Goal: Complete application form: Complete application form

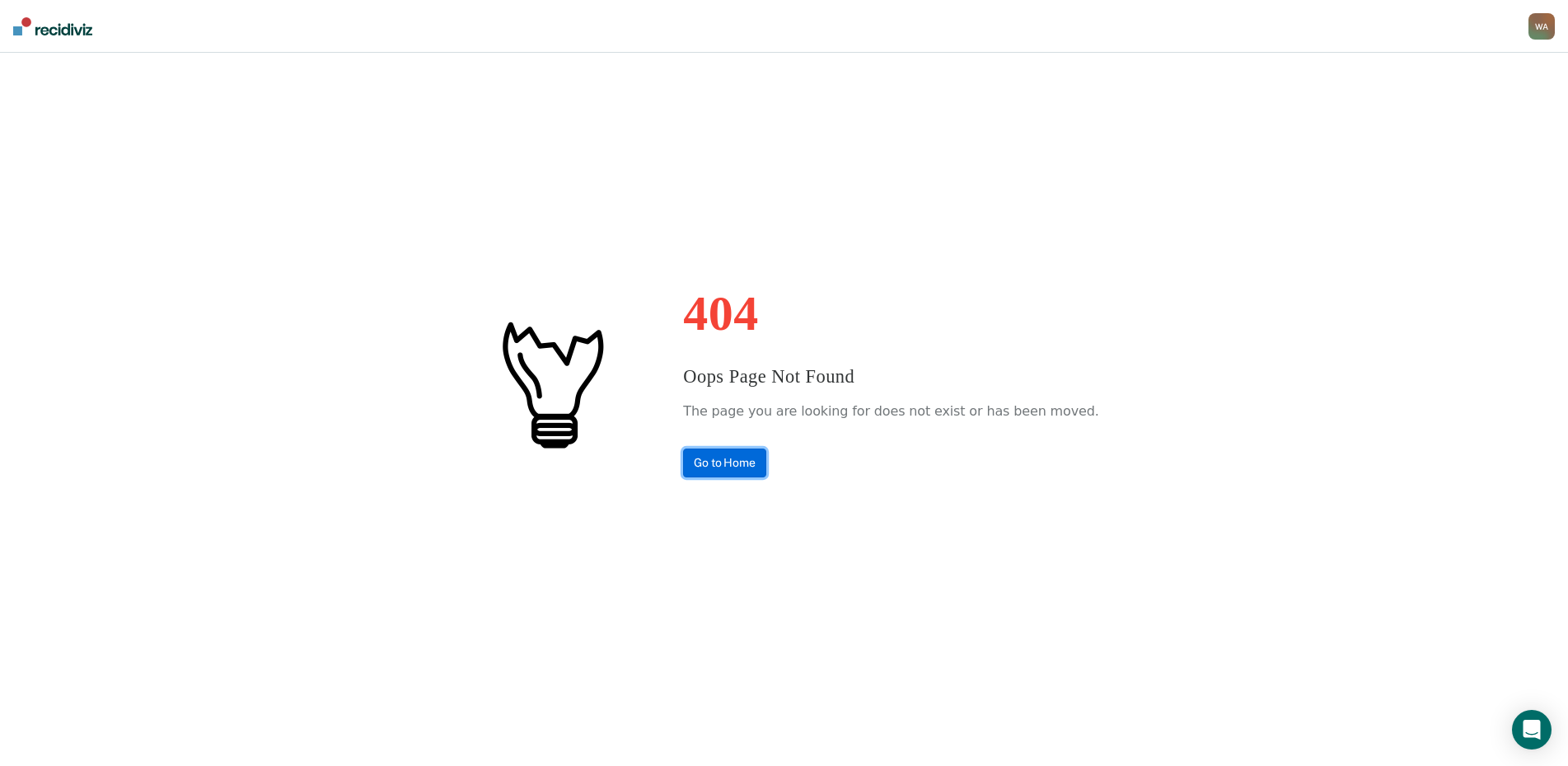
click at [742, 456] on link "Go to Home" at bounding box center [725, 463] width 83 height 29
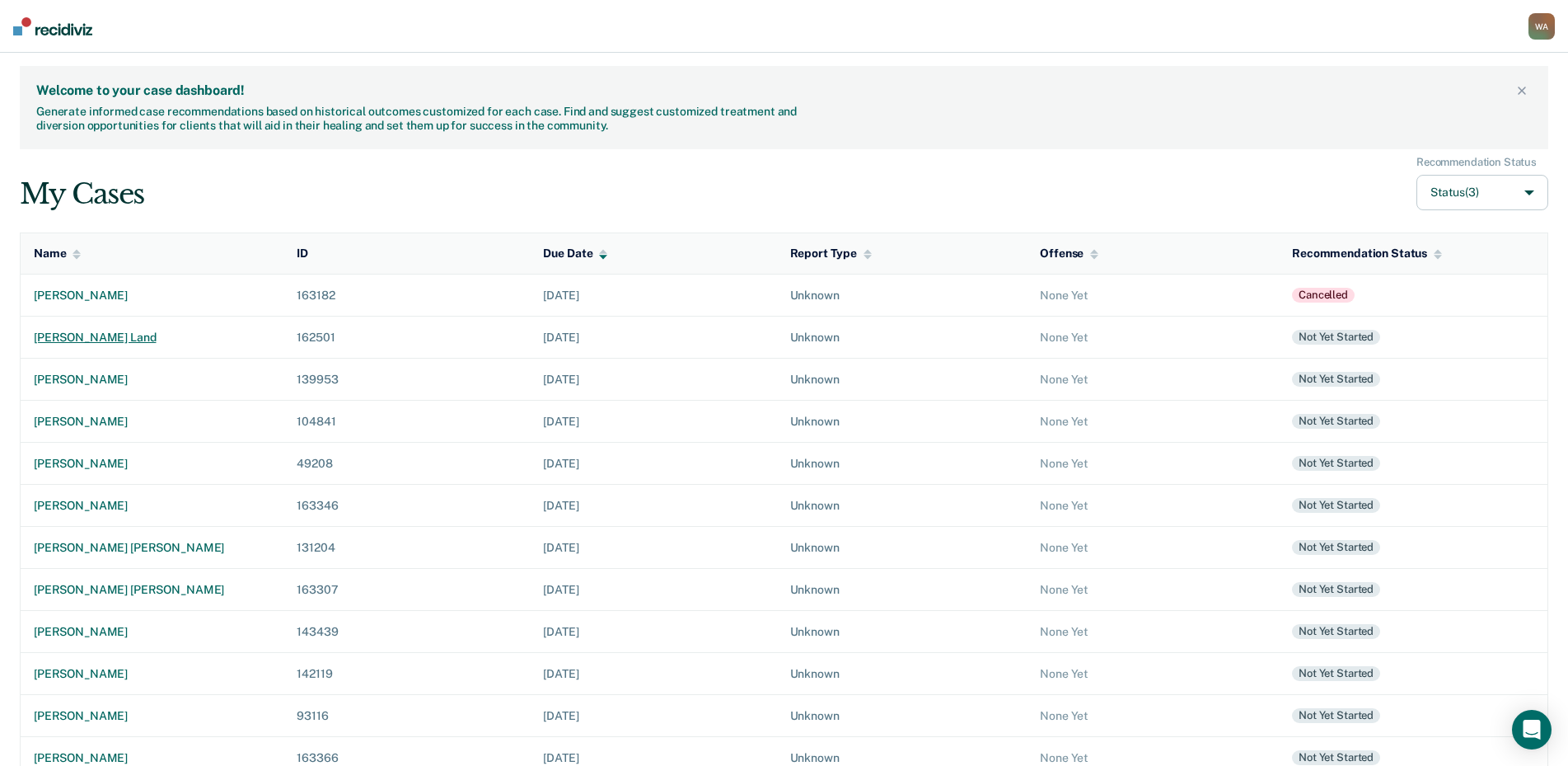
click at [107, 332] on div "[PERSON_NAME] land" at bounding box center [151, 337] width 236 height 14
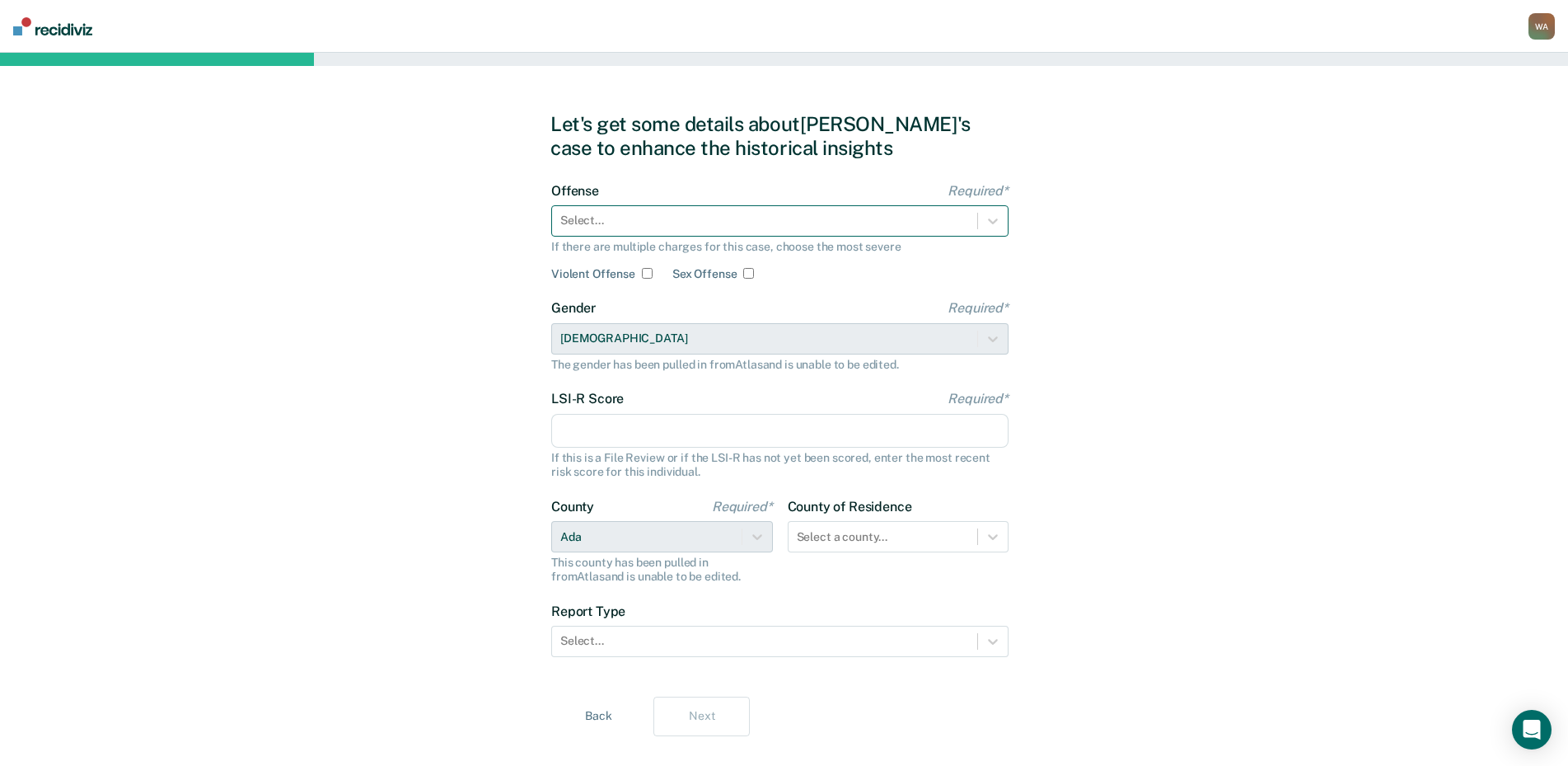
click at [596, 226] on div at bounding box center [764, 221] width 408 height 18
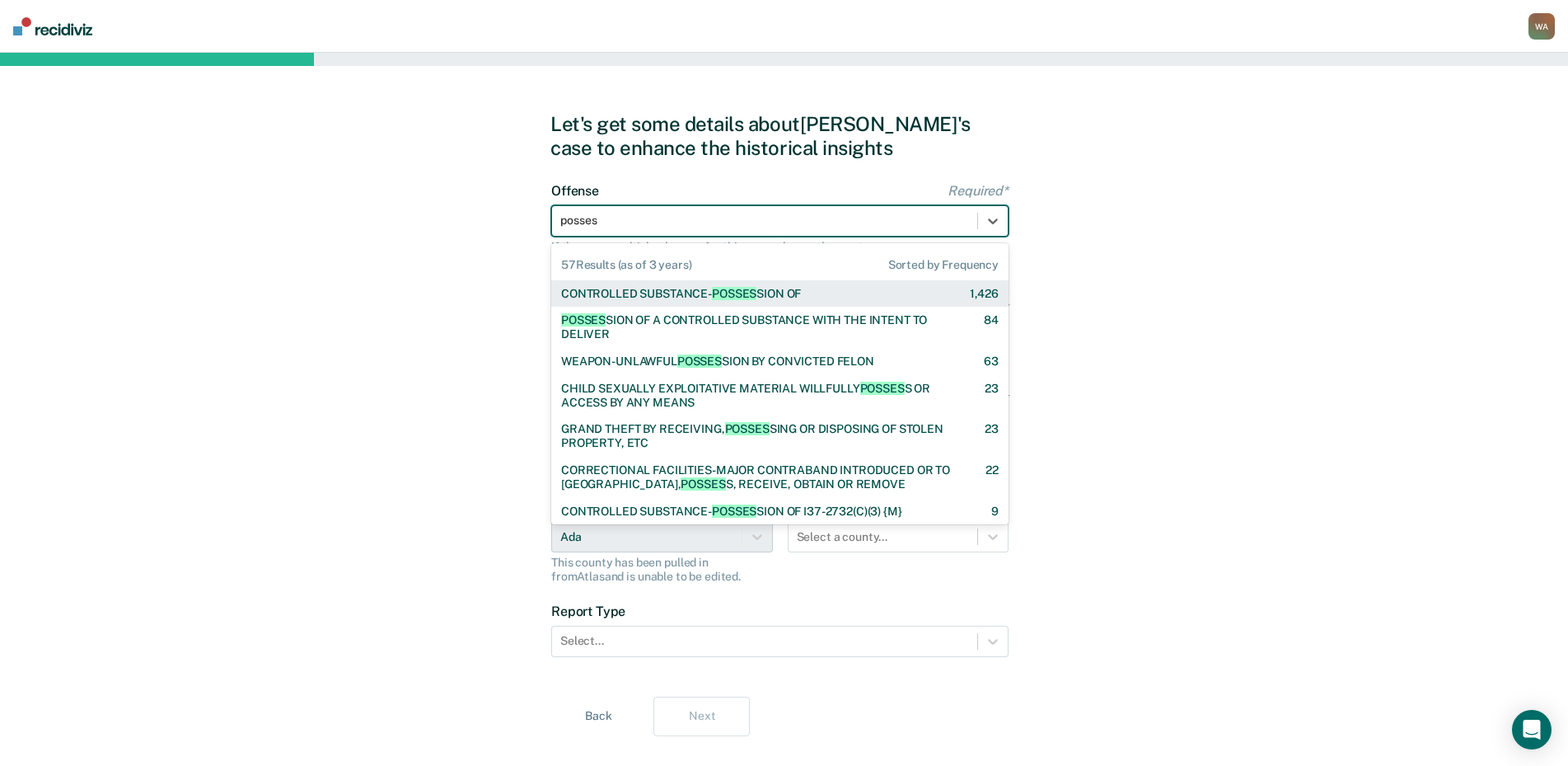
type input "possess"
click at [615, 293] on div "CONTROLLED SUBSTANCE- POSSESS ION OF" at bounding box center [680, 293] width 240 height 14
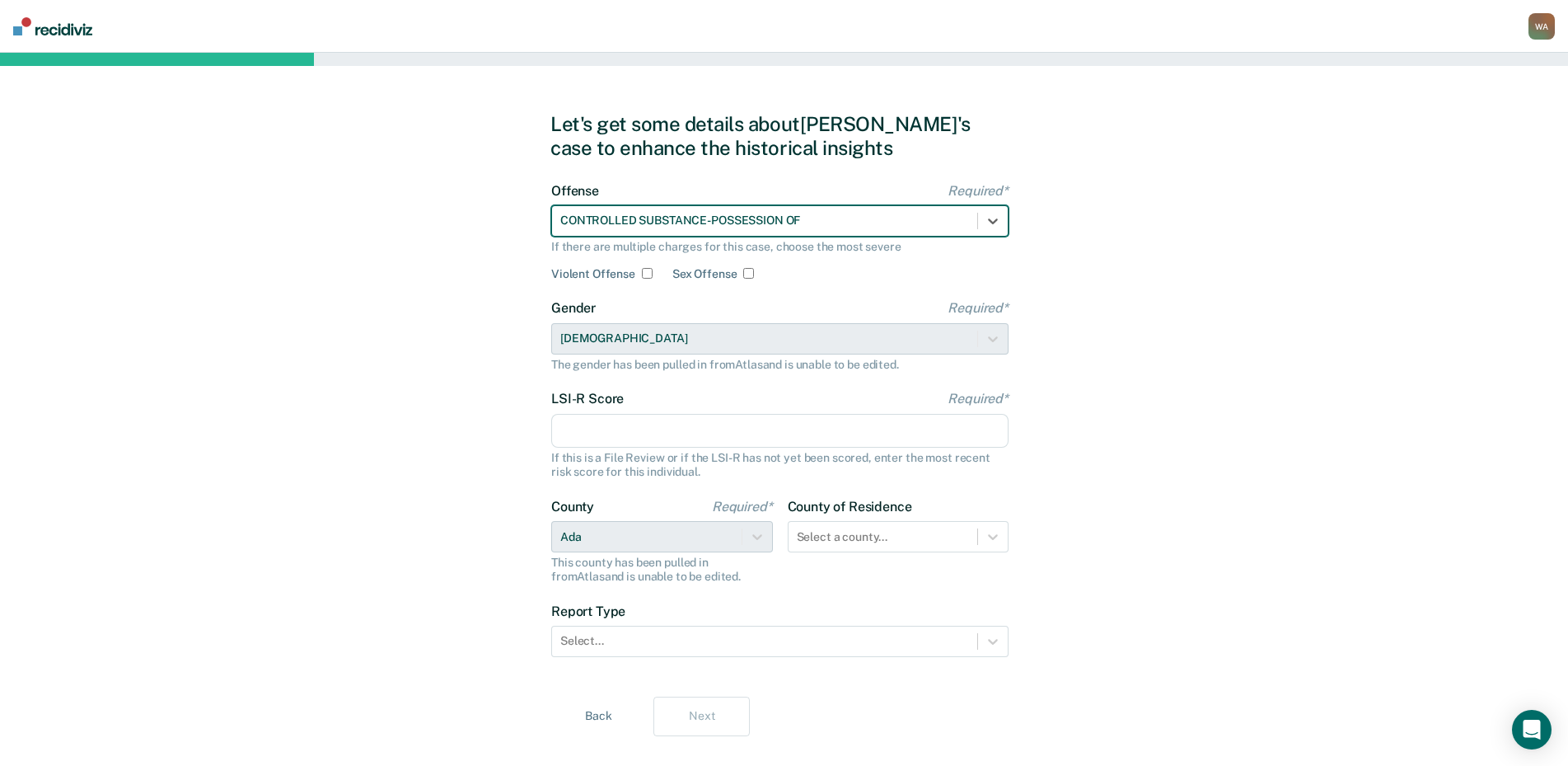
click at [609, 419] on input "LSI-R Score Required*" at bounding box center [780, 430] width 458 height 34
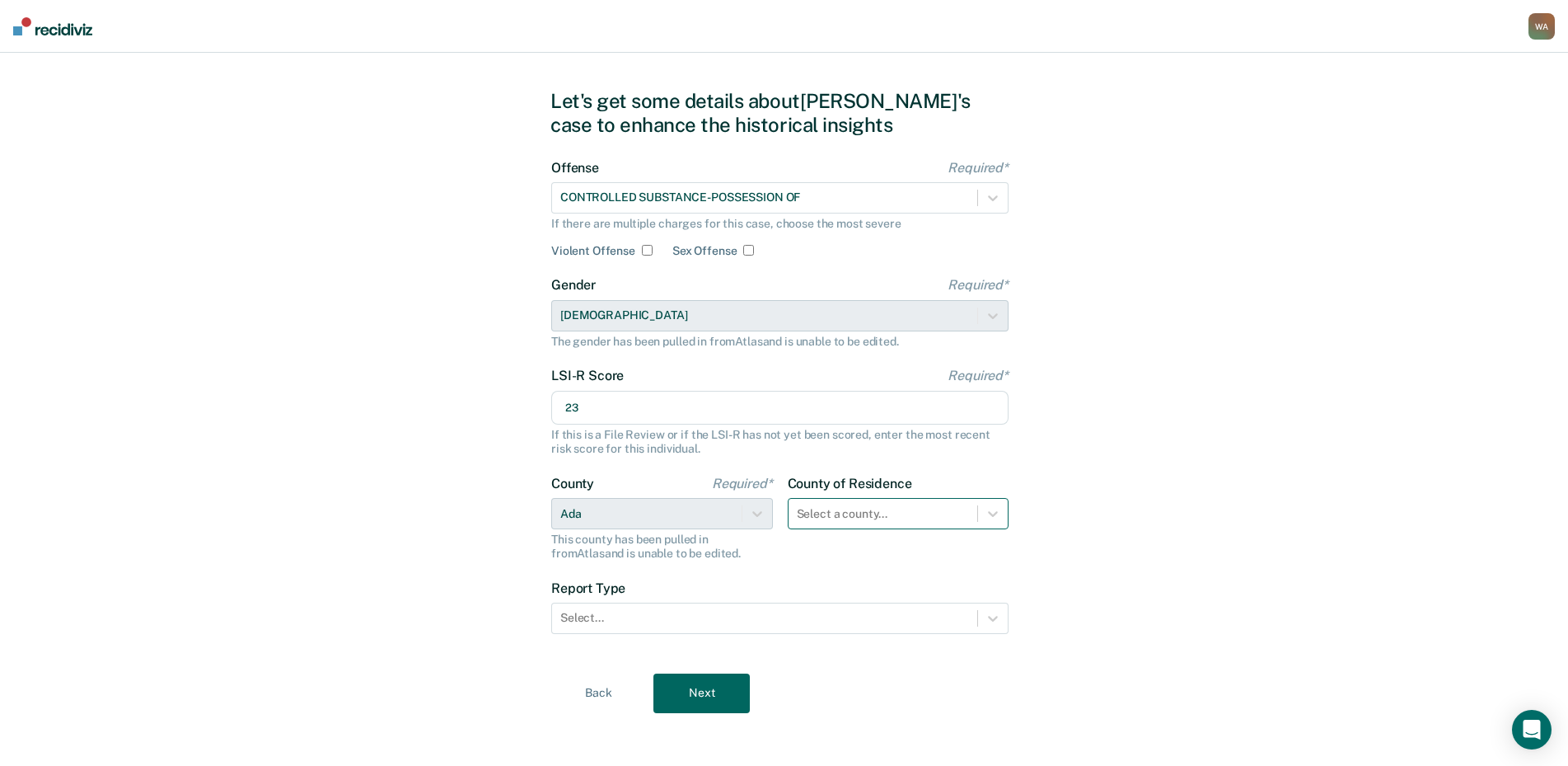
scroll to position [30, 0]
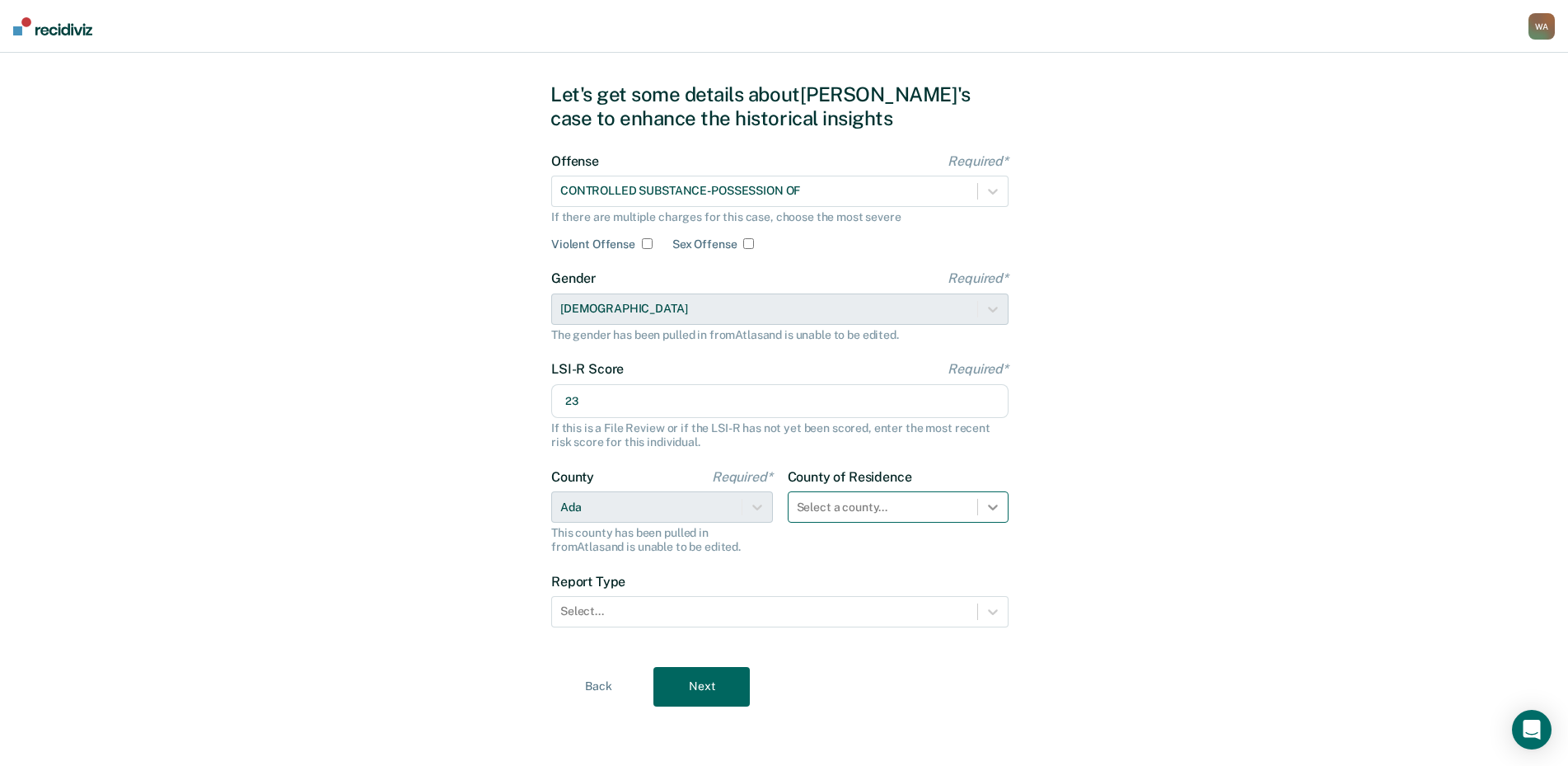
type input "23"
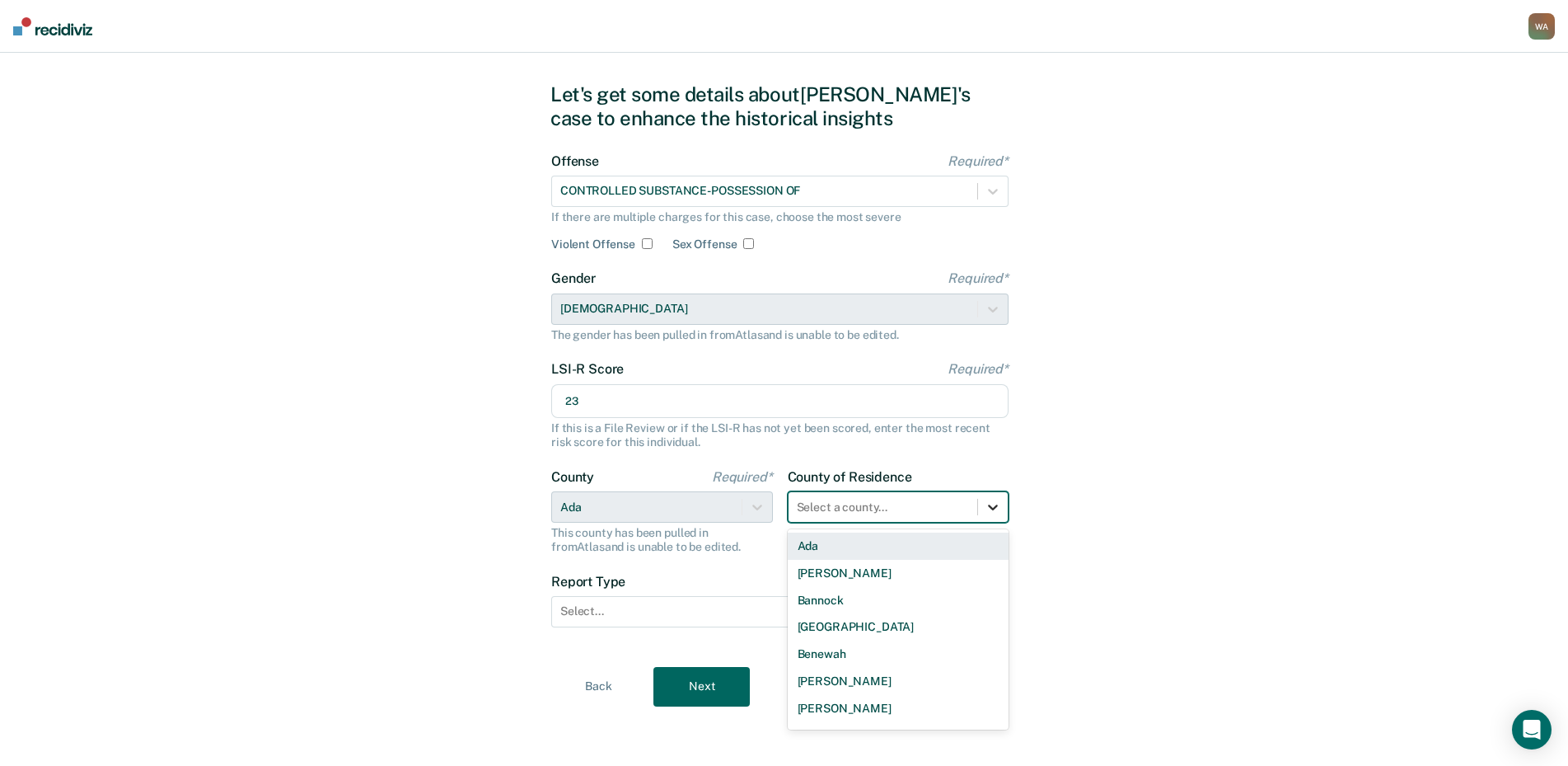
click at [984, 506] on icon at bounding box center [993, 507] width 17 height 17
click at [865, 551] on div "Ada" at bounding box center [898, 546] width 221 height 28
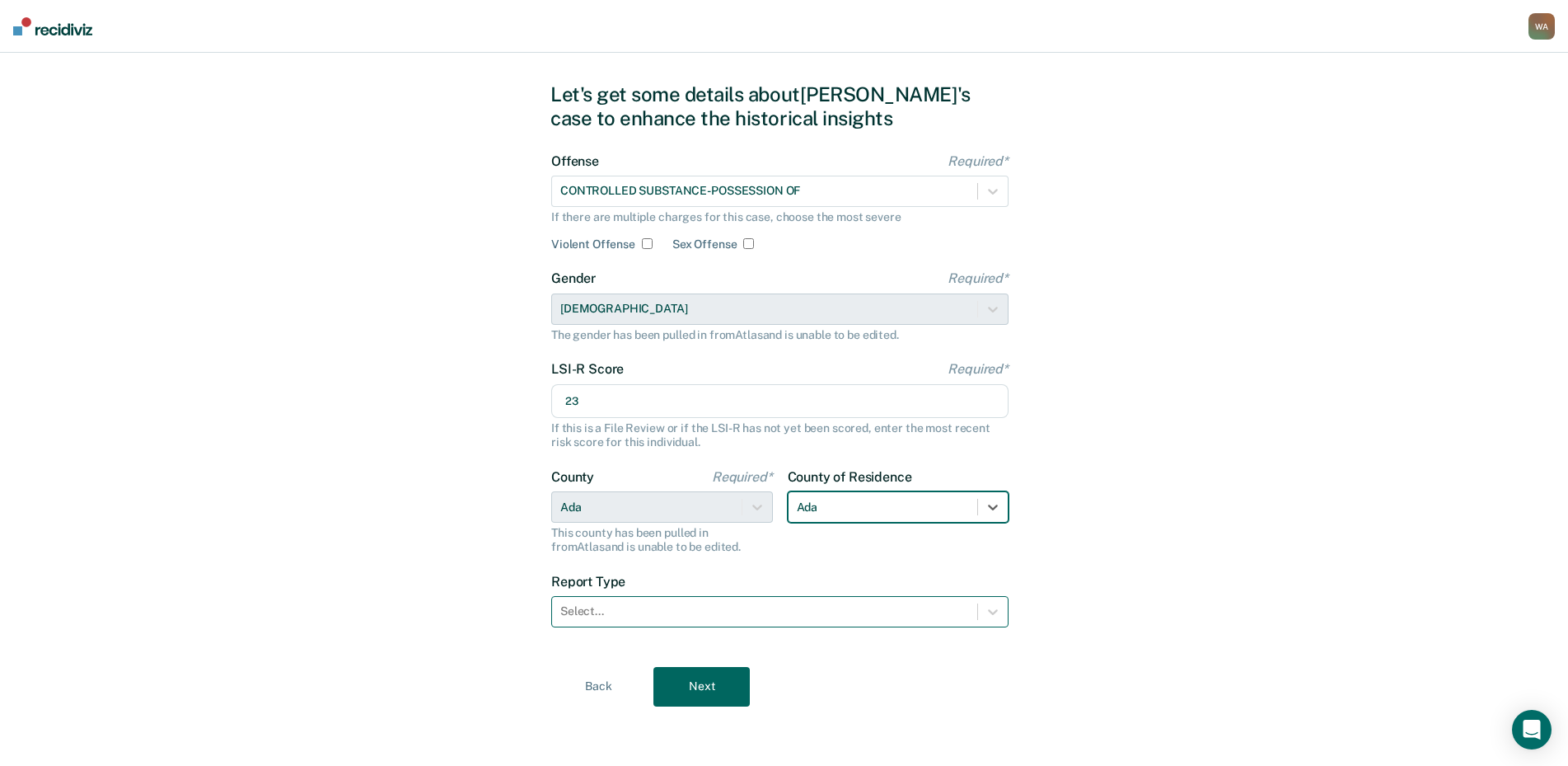
click at [600, 615] on div at bounding box center [764, 611] width 408 height 18
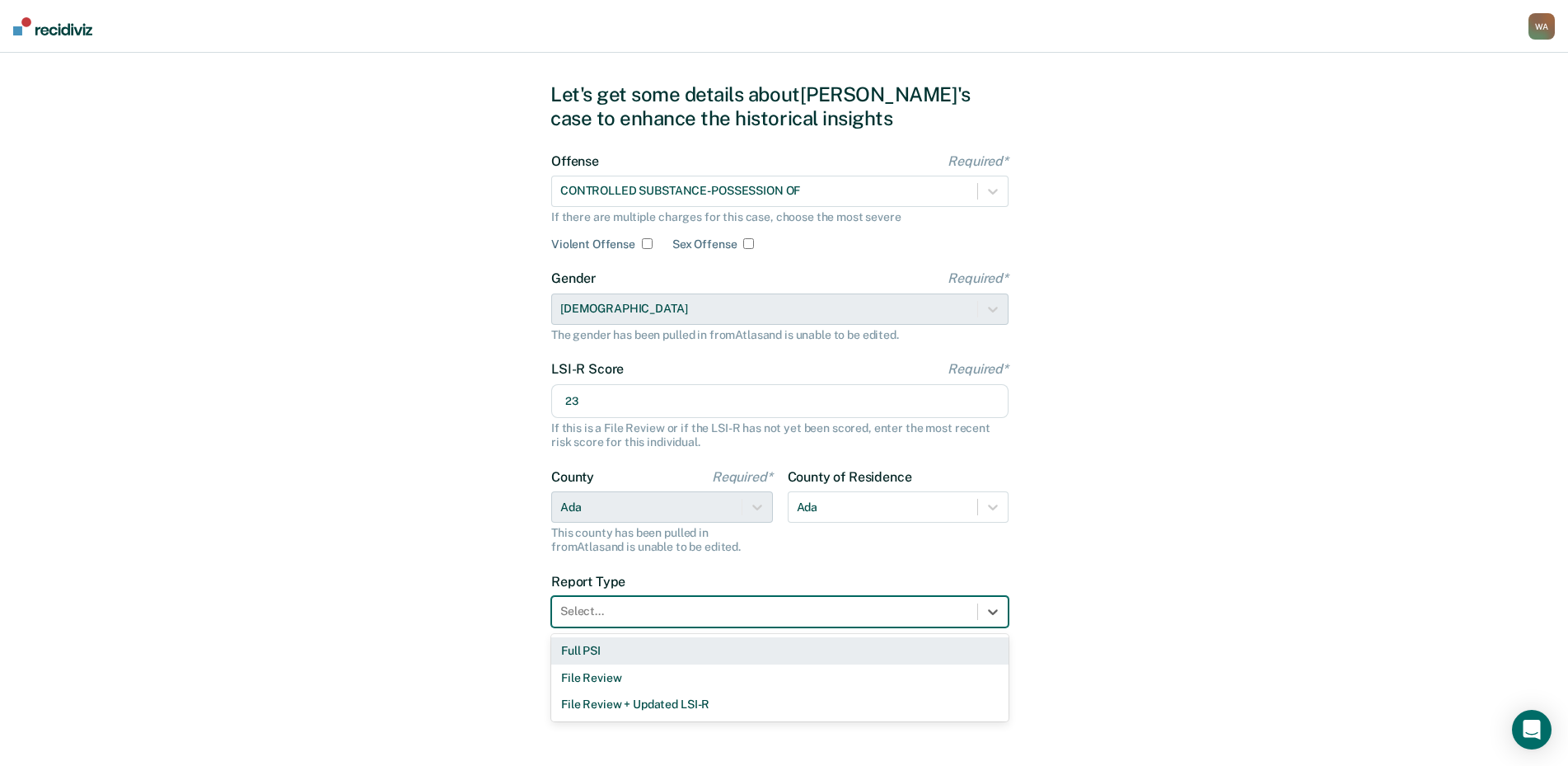
click at [587, 651] on div "Full PSI" at bounding box center [780, 651] width 458 height 28
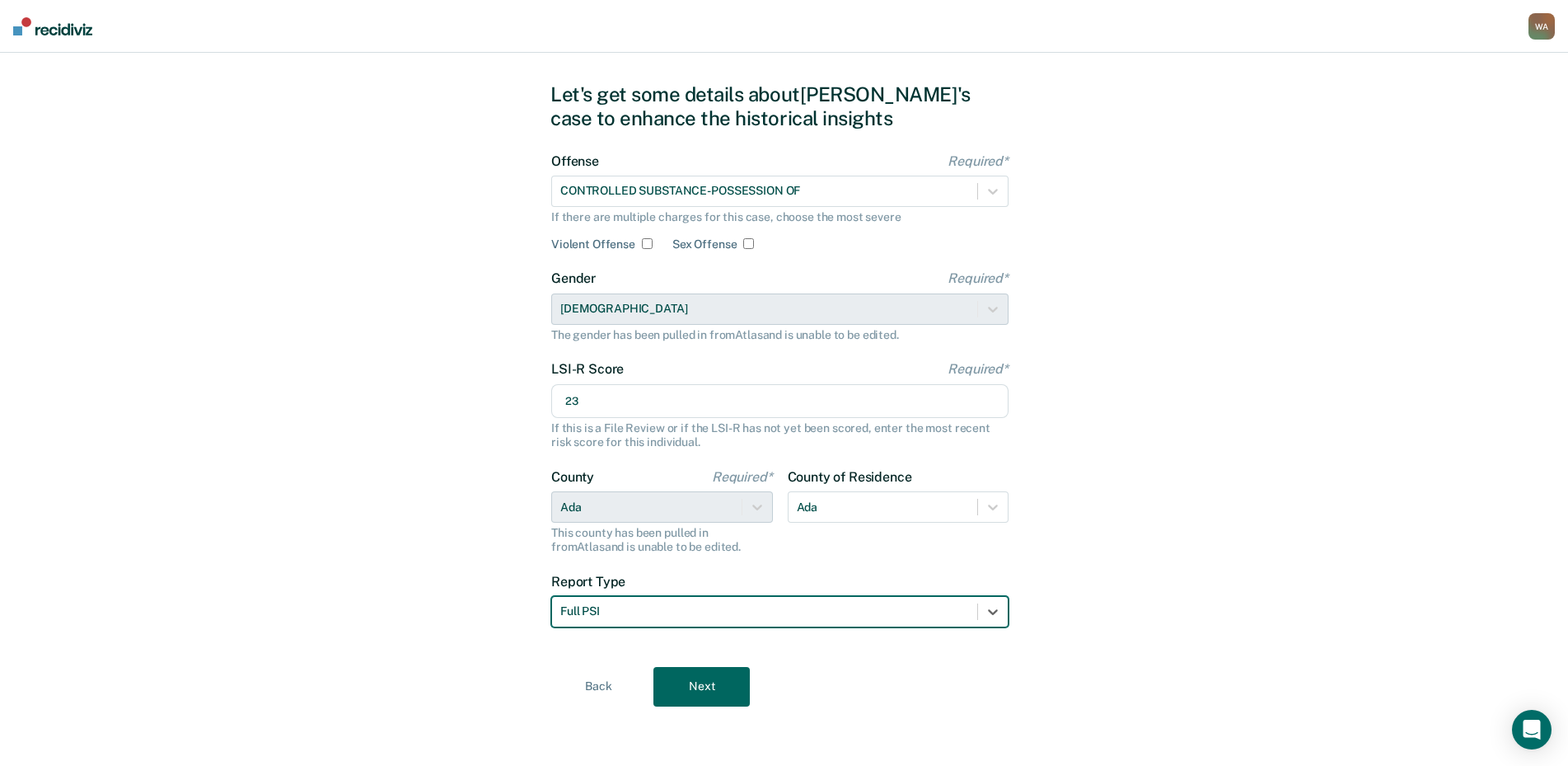
click at [683, 680] on button "Next" at bounding box center [701, 686] width 96 height 39
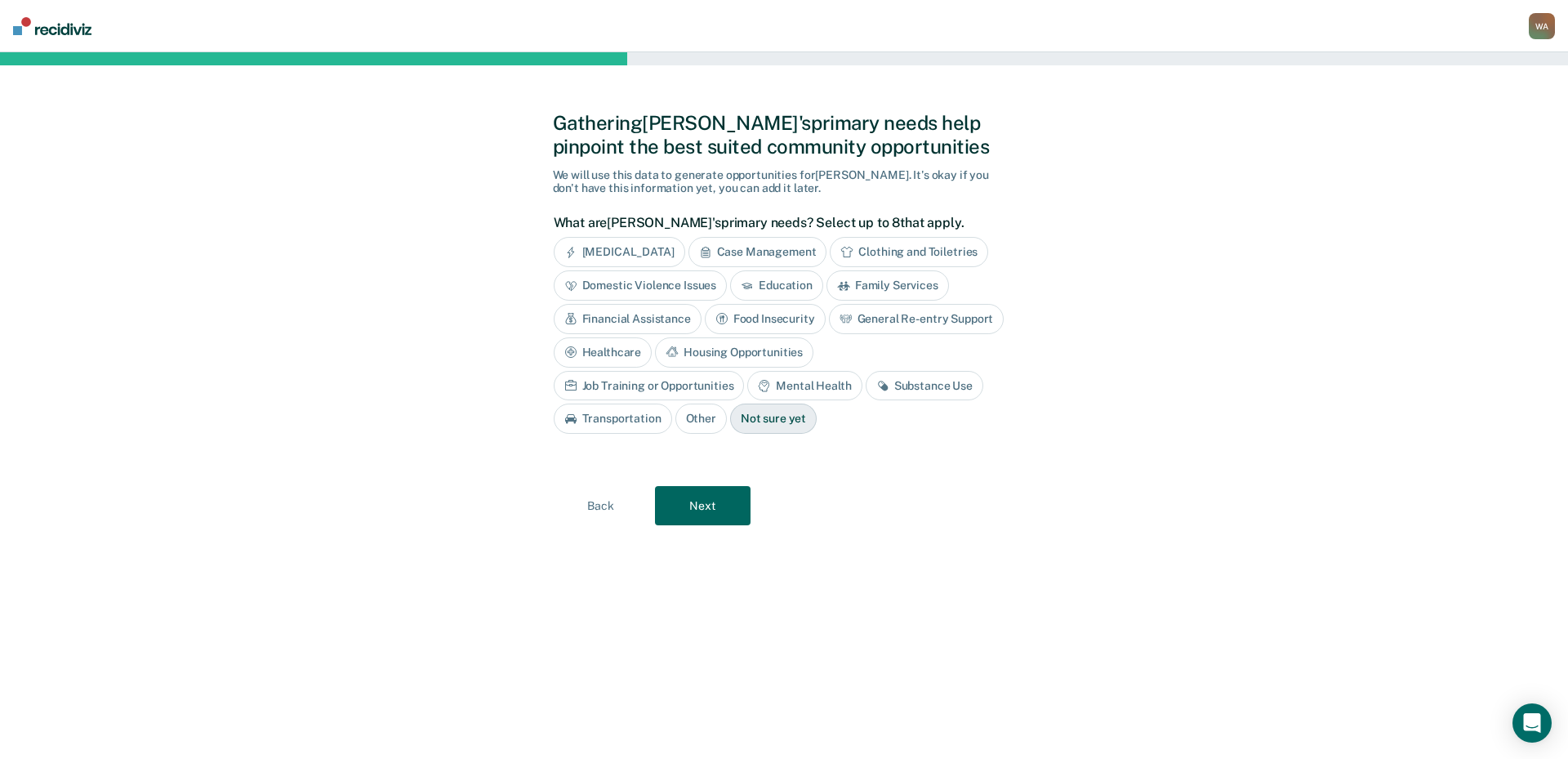
click at [784, 259] on div "Case Management" at bounding box center [758, 252] width 139 height 31
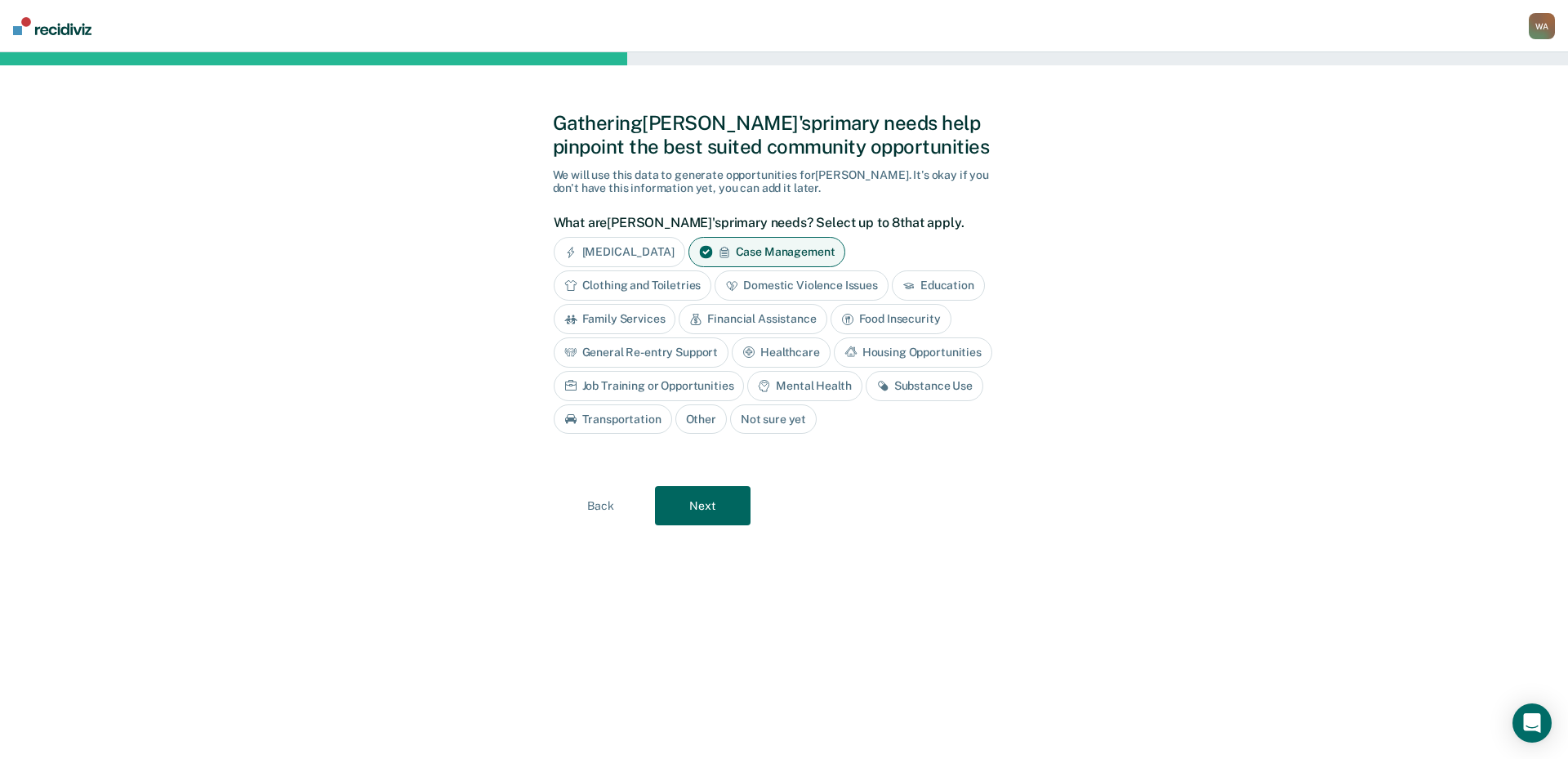
click at [736, 321] on div "Financial Assistance" at bounding box center [752, 319] width 148 height 31
click at [794, 394] on div "Mental Health" at bounding box center [804, 386] width 114 height 31
click at [910, 390] on div "Substance Use" at bounding box center [943, 386] width 117 height 31
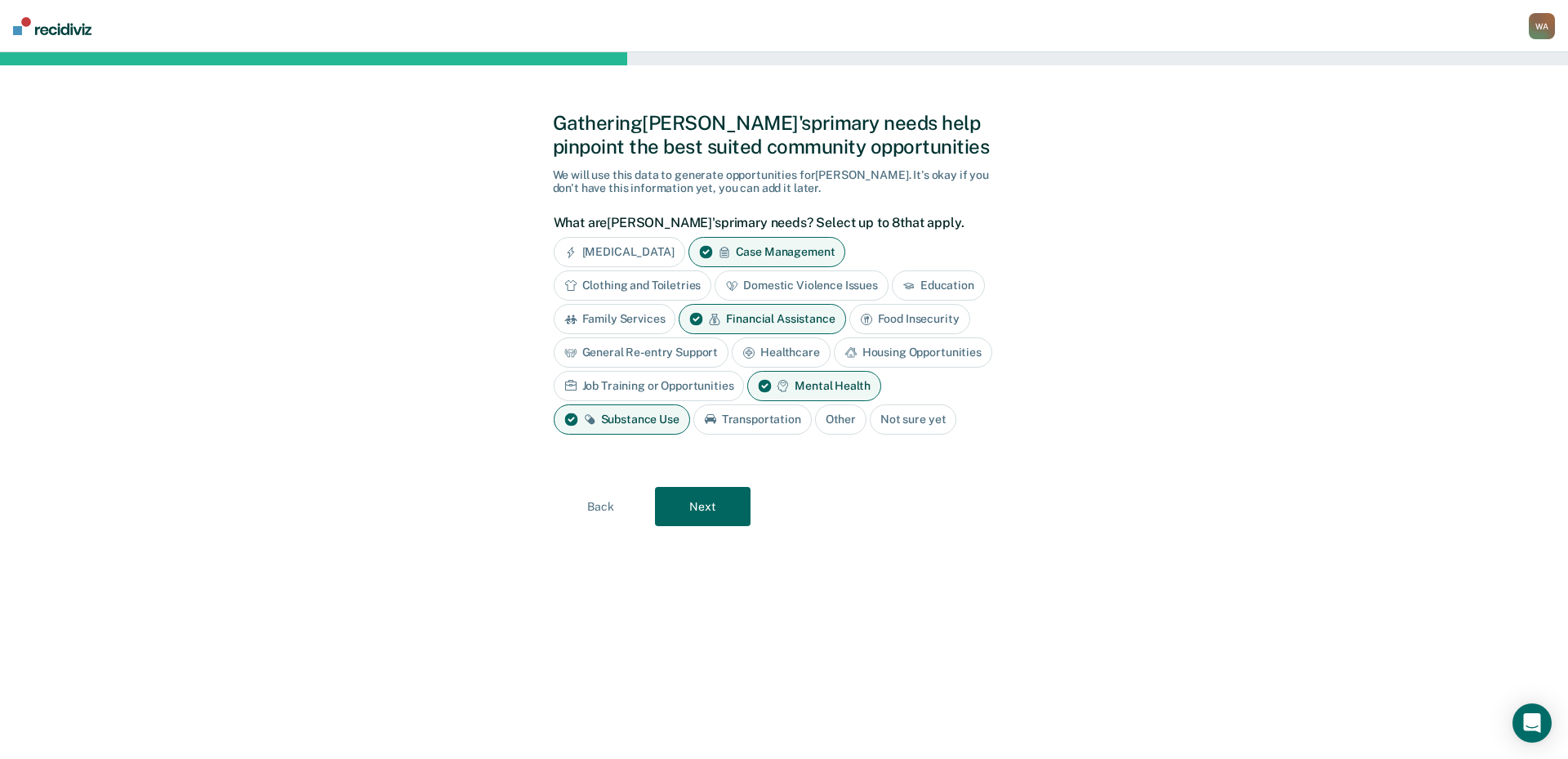
click at [716, 517] on button "Next" at bounding box center [702, 506] width 95 height 39
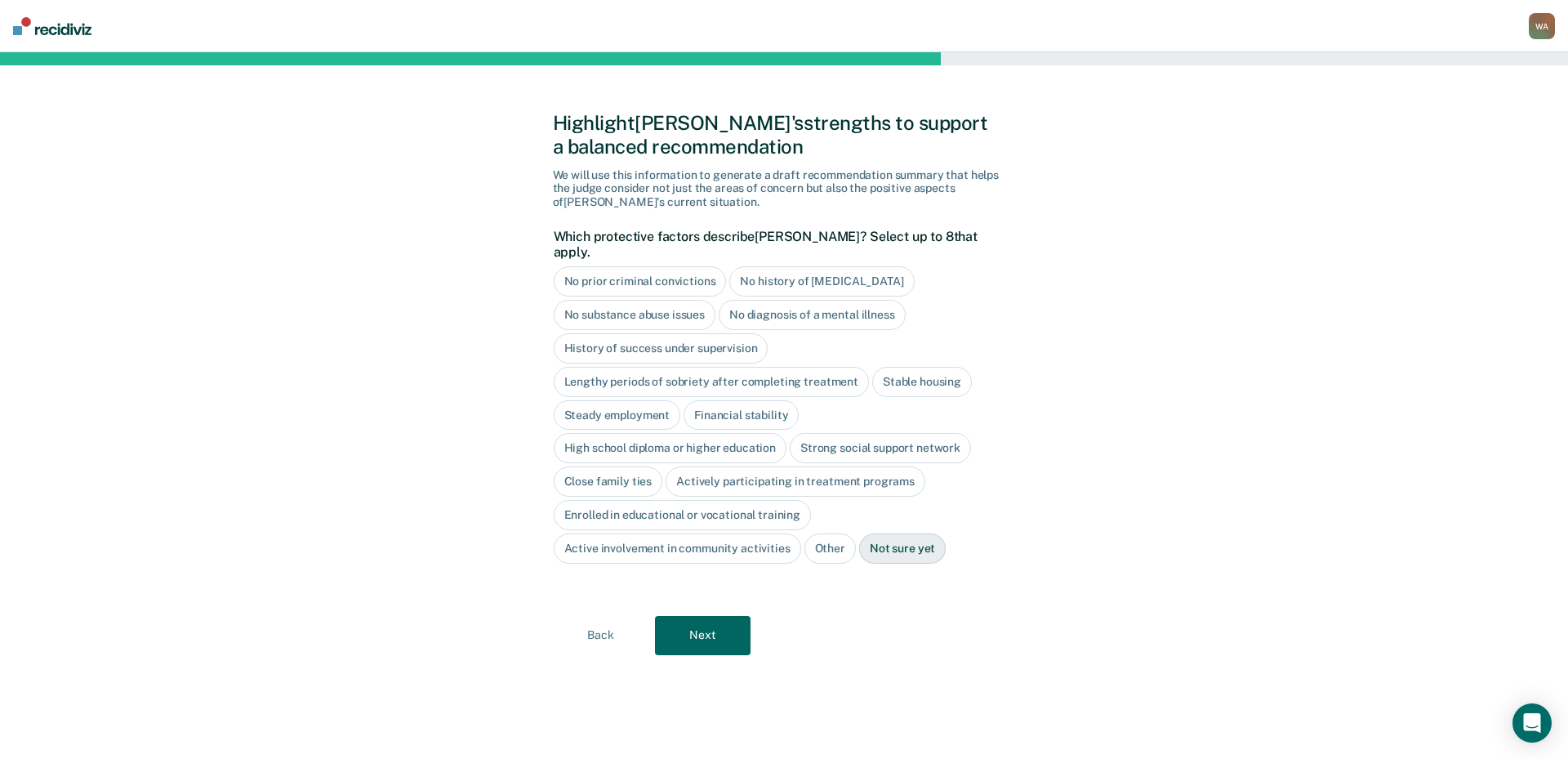
click at [777, 271] on div "No history of [MEDICAL_DATA]" at bounding box center [821, 281] width 185 height 31
click at [892, 367] on div "Stable housing" at bounding box center [922, 382] width 99 height 31
click at [663, 401] on div "Steady employment" at bounding box center [617, 416] width 127 height 31
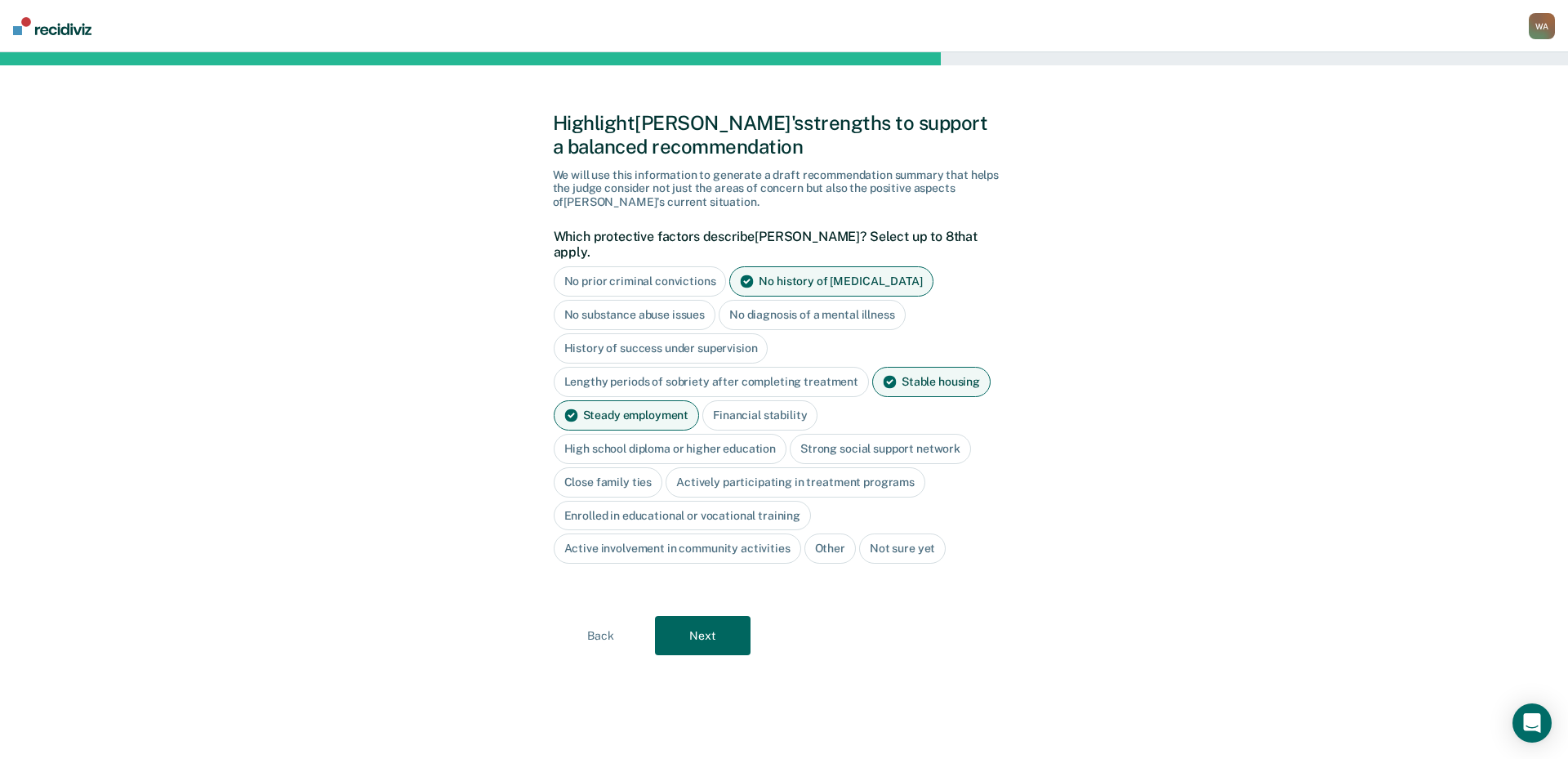
click at [699, 439] on div "High school diploma or higher education" at bounding box center [670, 449] width 233 height 31
click at [797, 475] on div "Actively participating in treatment programs" at bounding box center [795, 483] width 260 height 31
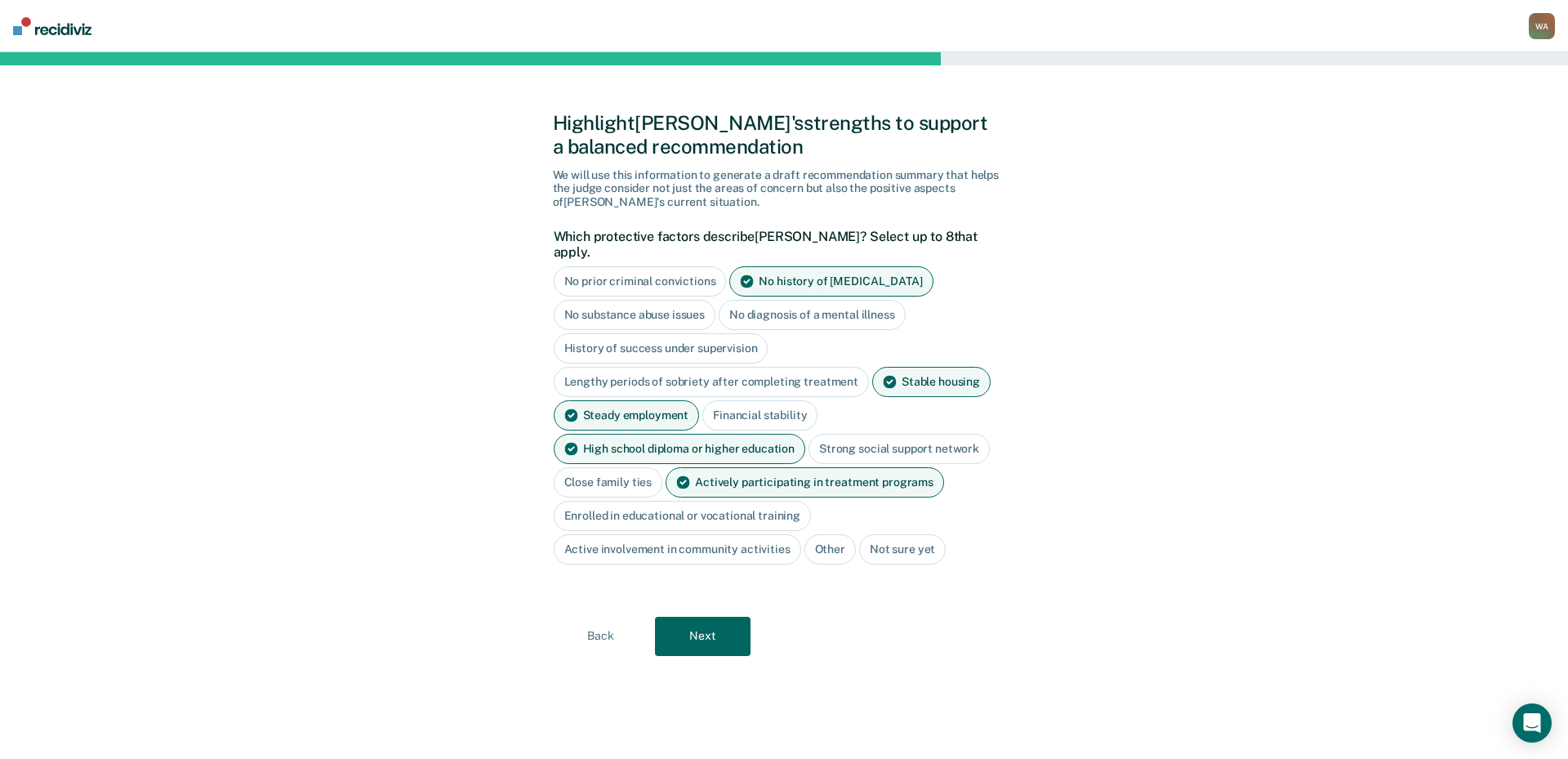
click at [736, 617] on button "Next" at bounding box center [702, 636] width 95 height 39
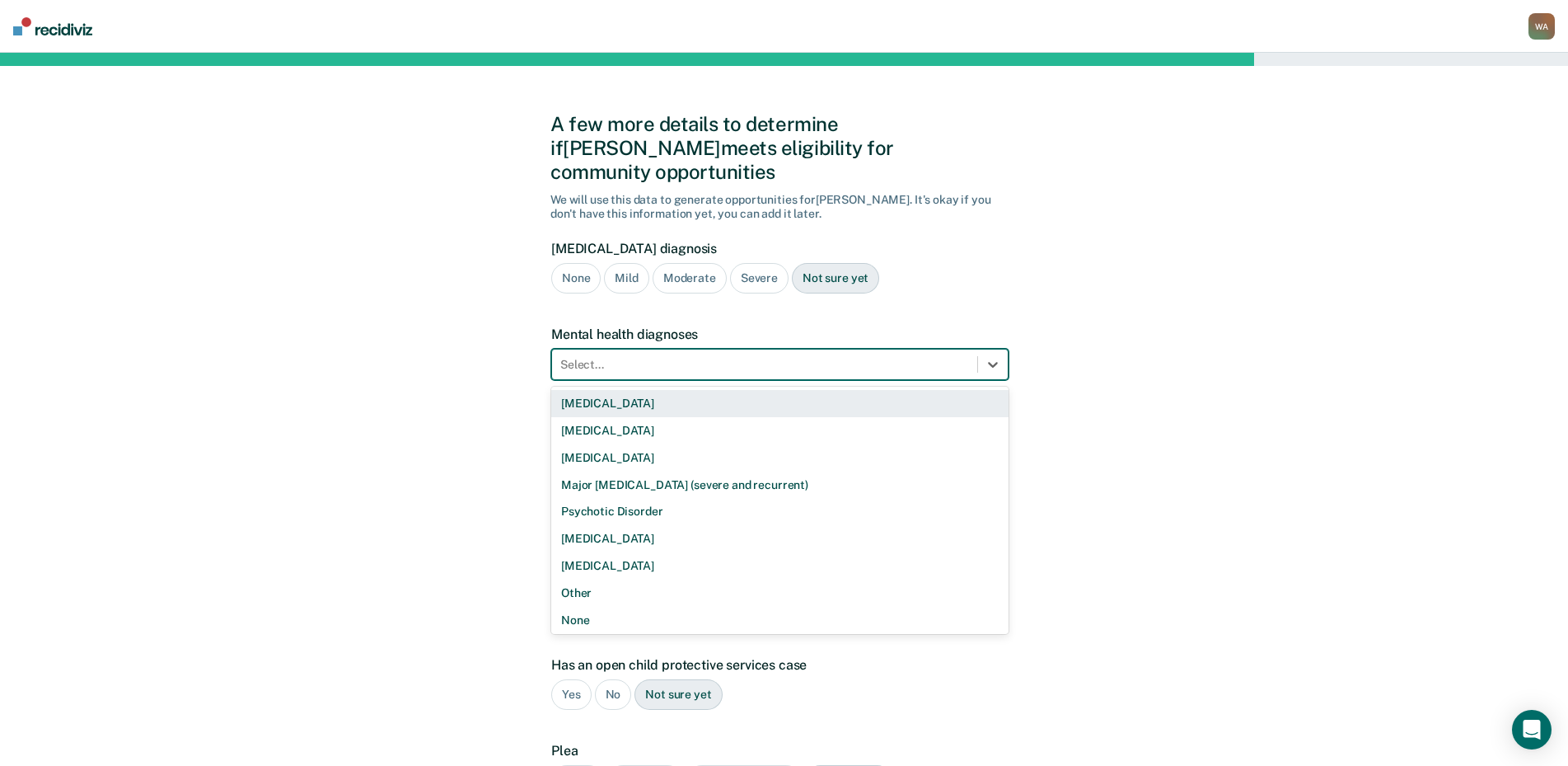
click at [645, 356] on div at bounding box center [764, 364] width 408 height 18
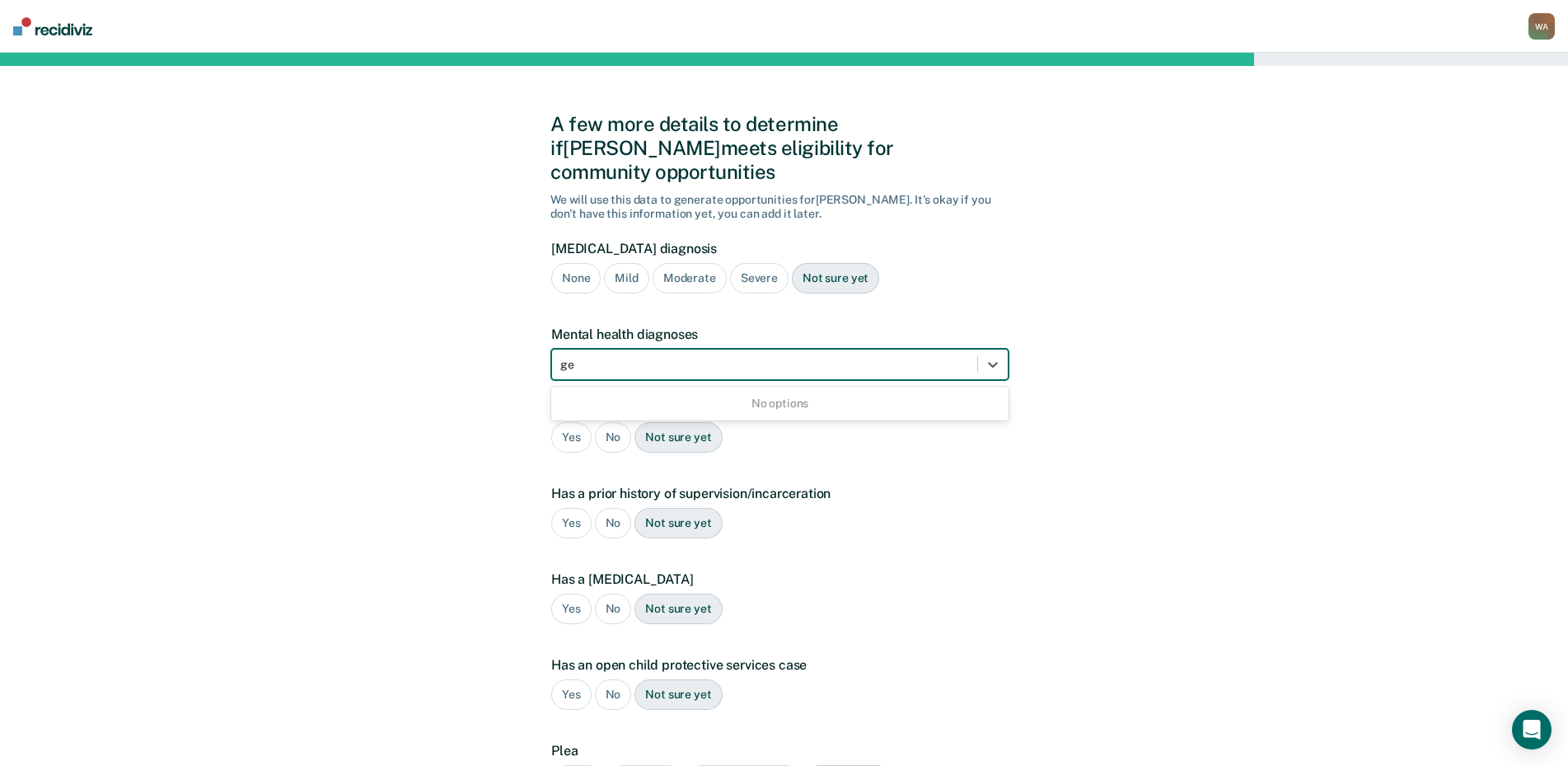
type input "g"
type input "a"
type input "p"
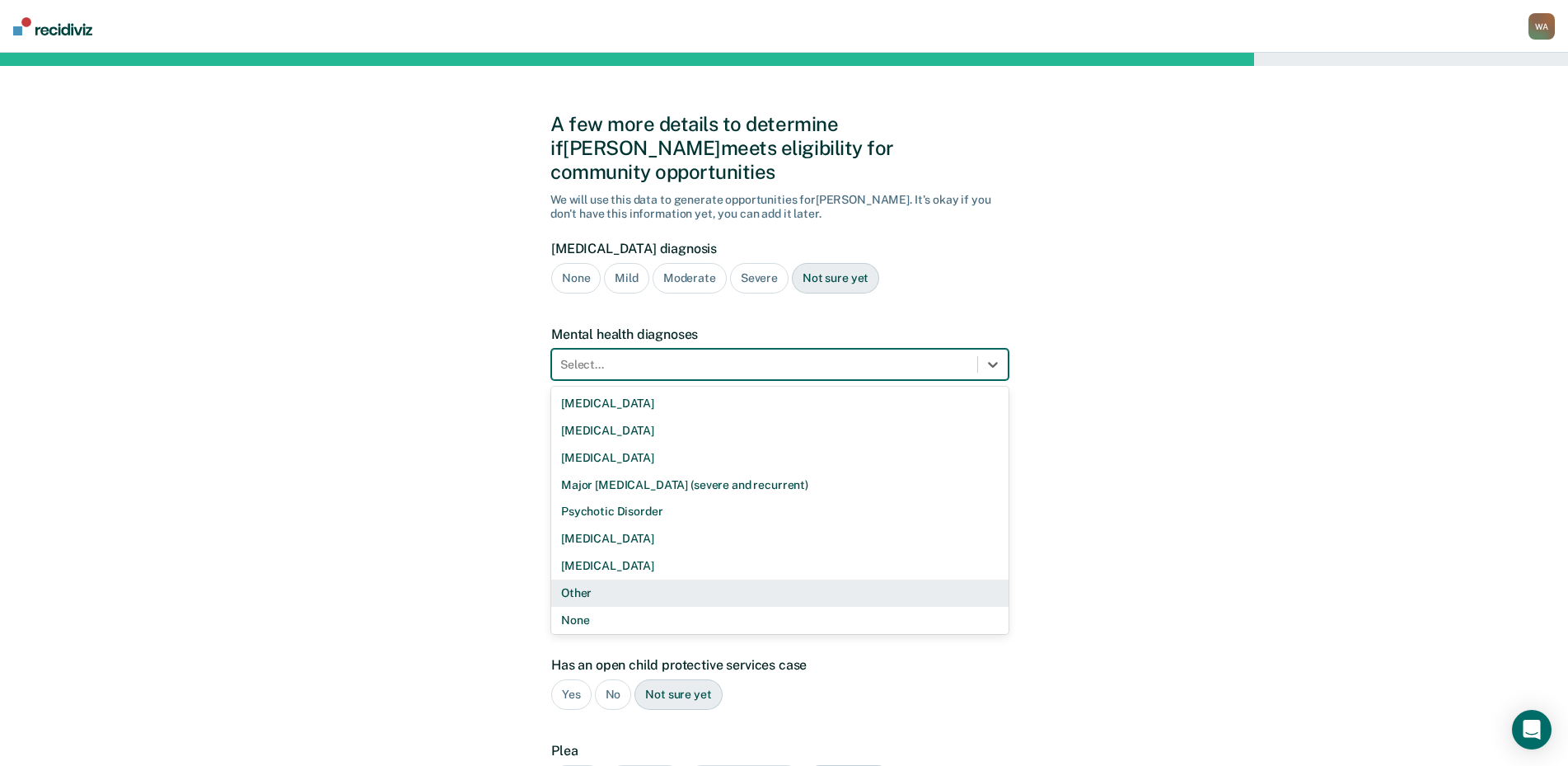
click at [589, 580] on div "Other" at bounding box center [780, 593] width 458 height 28
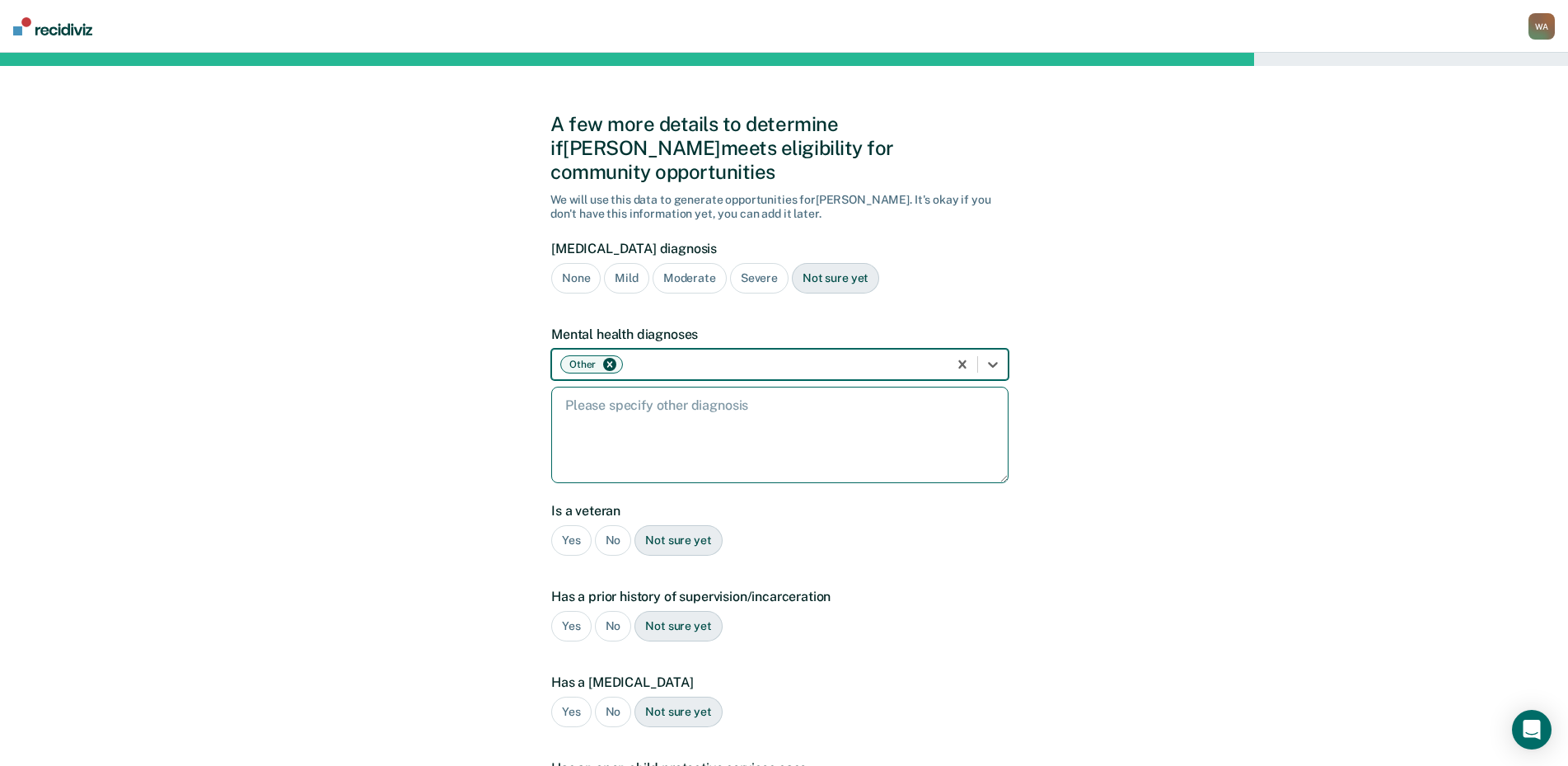
click at [589, 394] on textarea at bounding box center [780, 434] width 458 height 96
click at [617, 403] on textarea at bounding box center [780, 434] width 458 height 96
paste textarea "[MEDICAL_DATA]; [MEDICAL_DATA], combined presentation; unspecified [MEDICAL_DAT…"
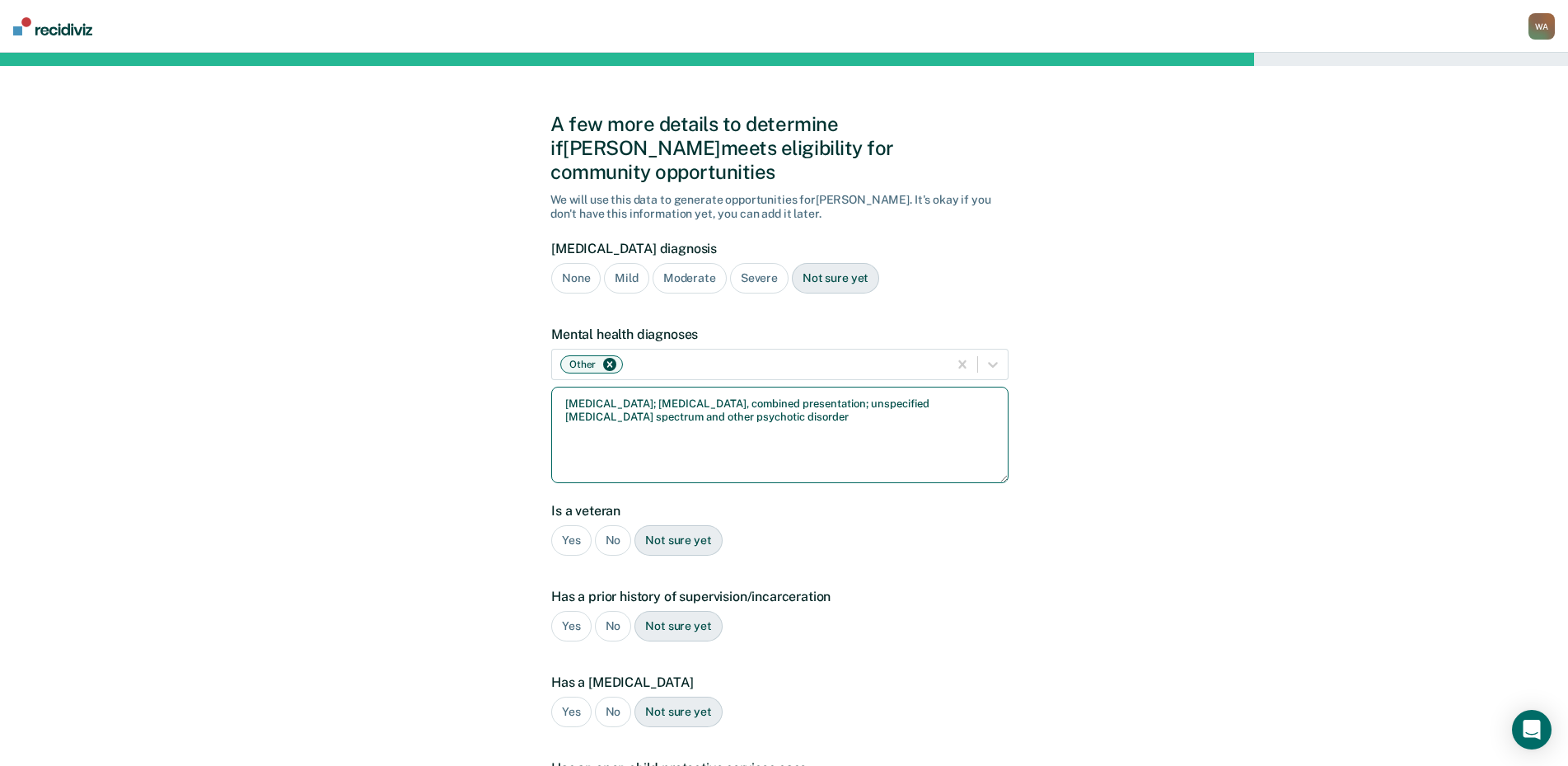
click at [837, 395] on textarea "[MEDICAL_DATA]; [MEDICAL_DATA], combined presentation; unspecified [MEDICAL_DAT…" at bounding box center [780, 434] width 458 height 96
click at [942, 394] on textarea "[MEDICAL_DATA]; [MEDICAL_DATA], combined presentation; unspecified [MEDICAL_DAT…" at bounding box center [780, 434] width 458 height 96
type textarea "[MEDICAL_DATA]; [MEDICAL_DATA], combined presentation; unspecified [MEDICAL_DAT…"
click at [618, 525] on div "No" at bounding box center [614, 540] width 37 height 31
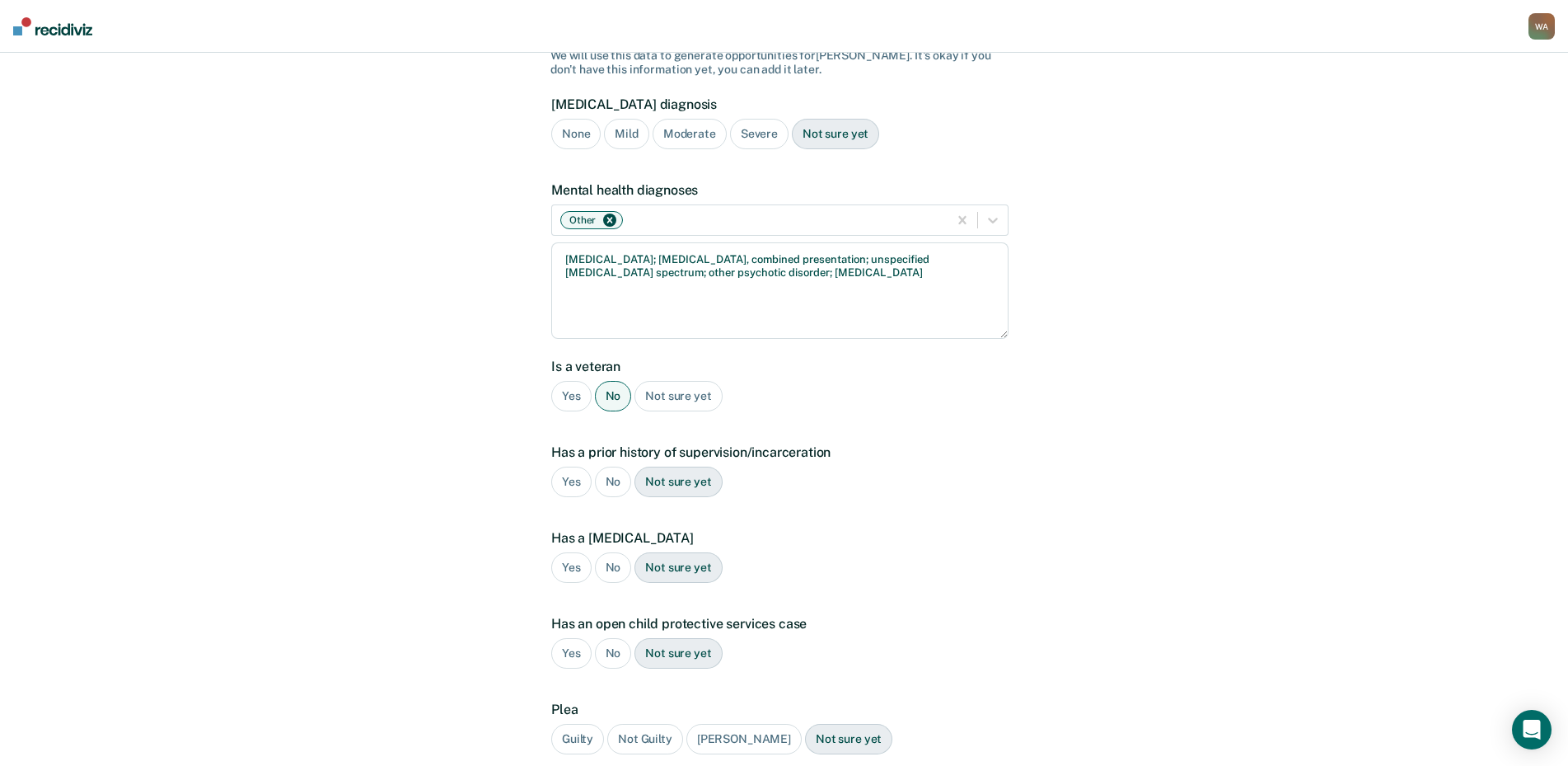
scroll to position [165, 0]
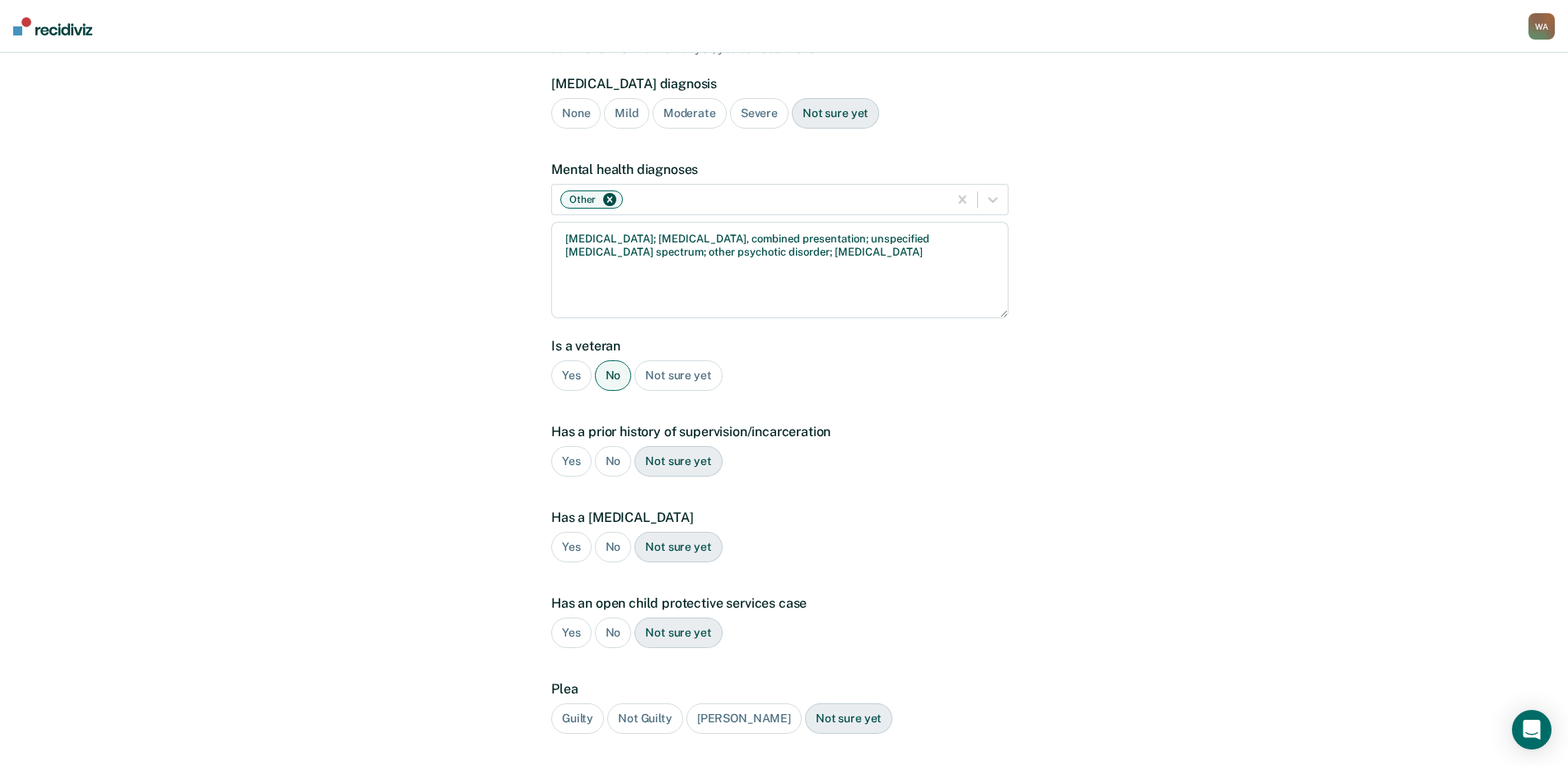
click at [576, 446] on div "Yes" at bounding box center [571, 461] width 40 height 31
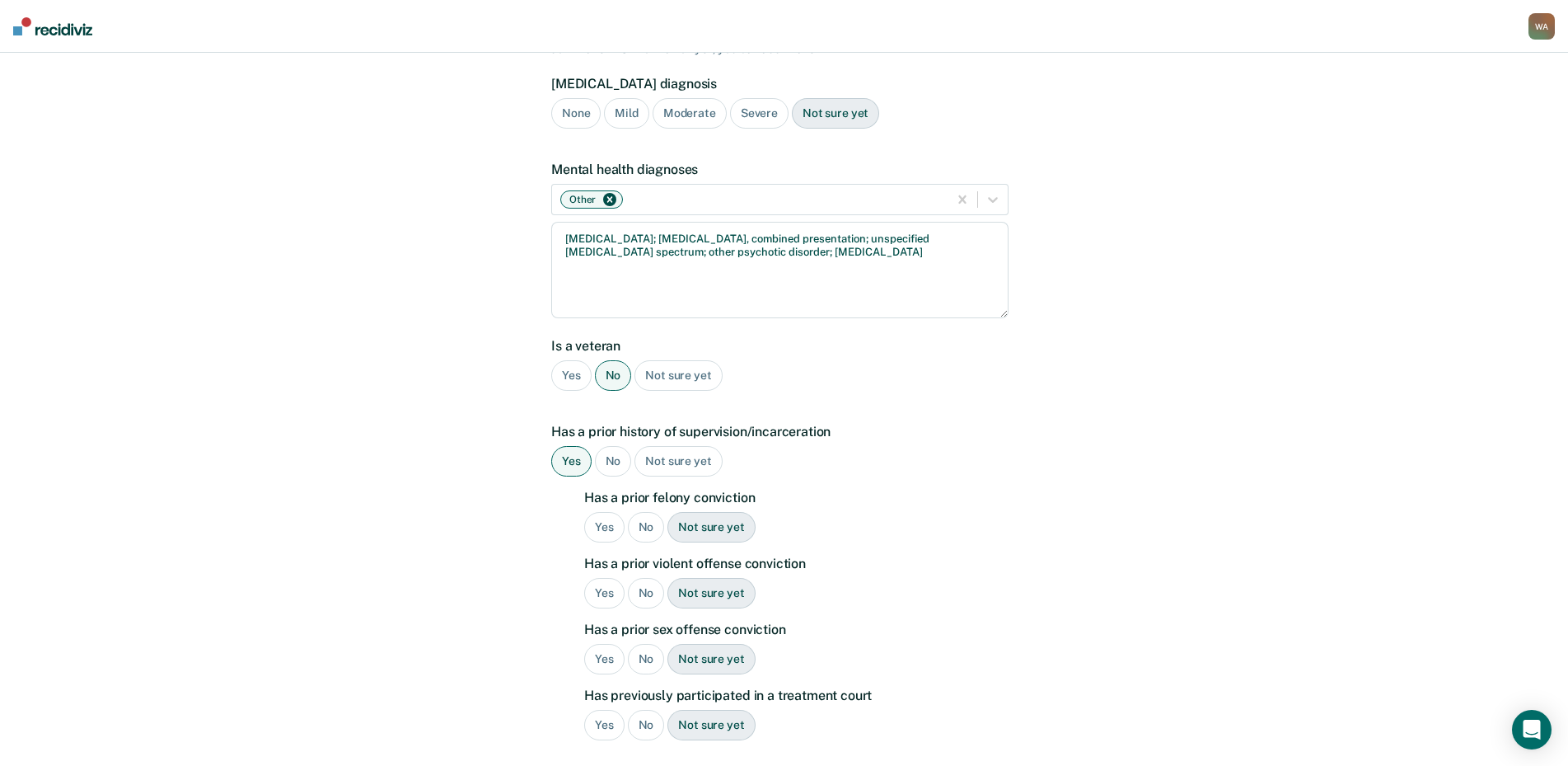
click at [644, 512] on div "No" at bounding box center [646, 527] width 37 height 31
click at [647, 578] on div "No" at bounding box center [646, 593] width 37 height 31
click at [645, 644] on div "No" at bounding box center [646, 659] width 37 height 31
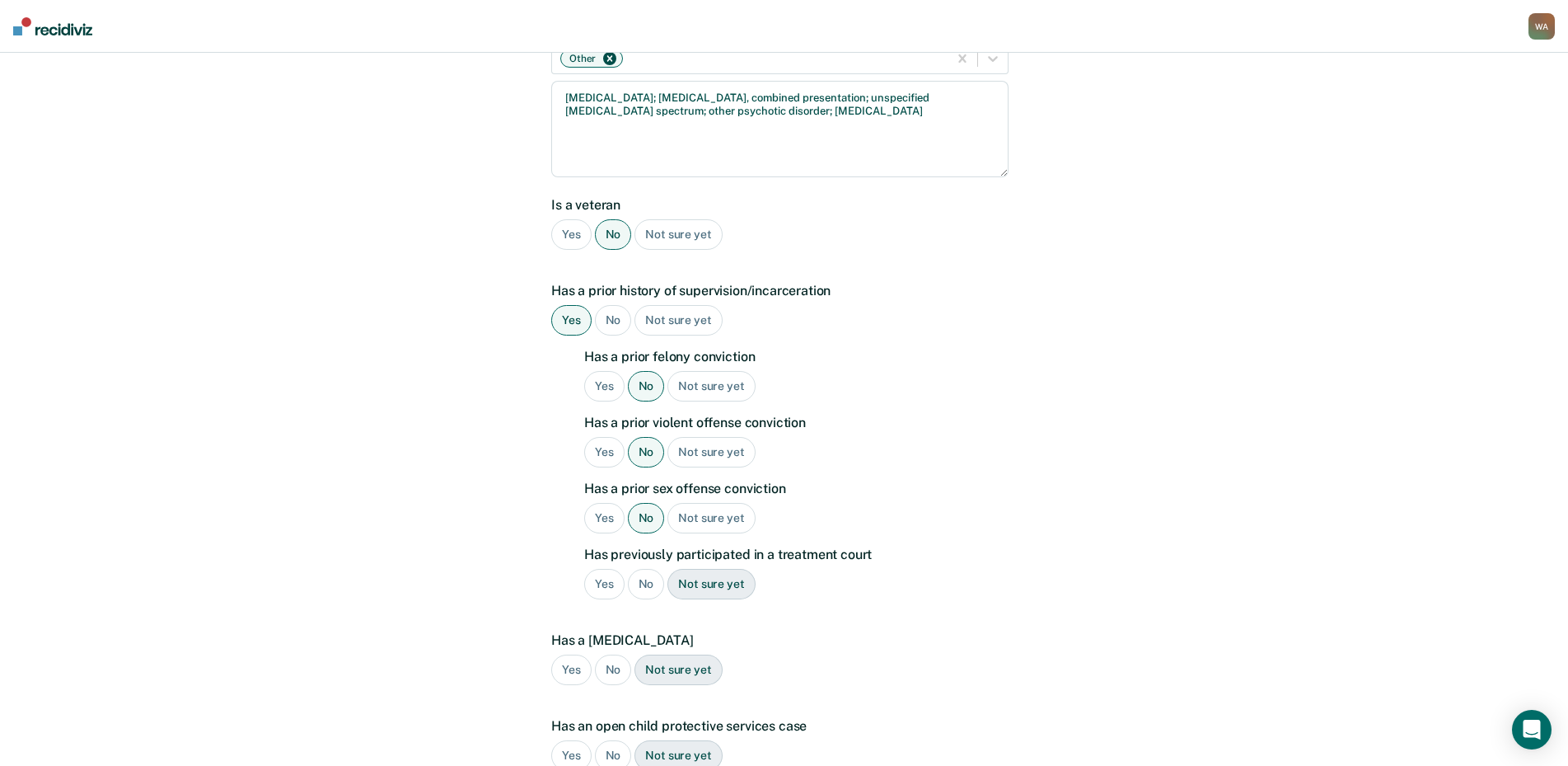
scroll to position [412, 0]
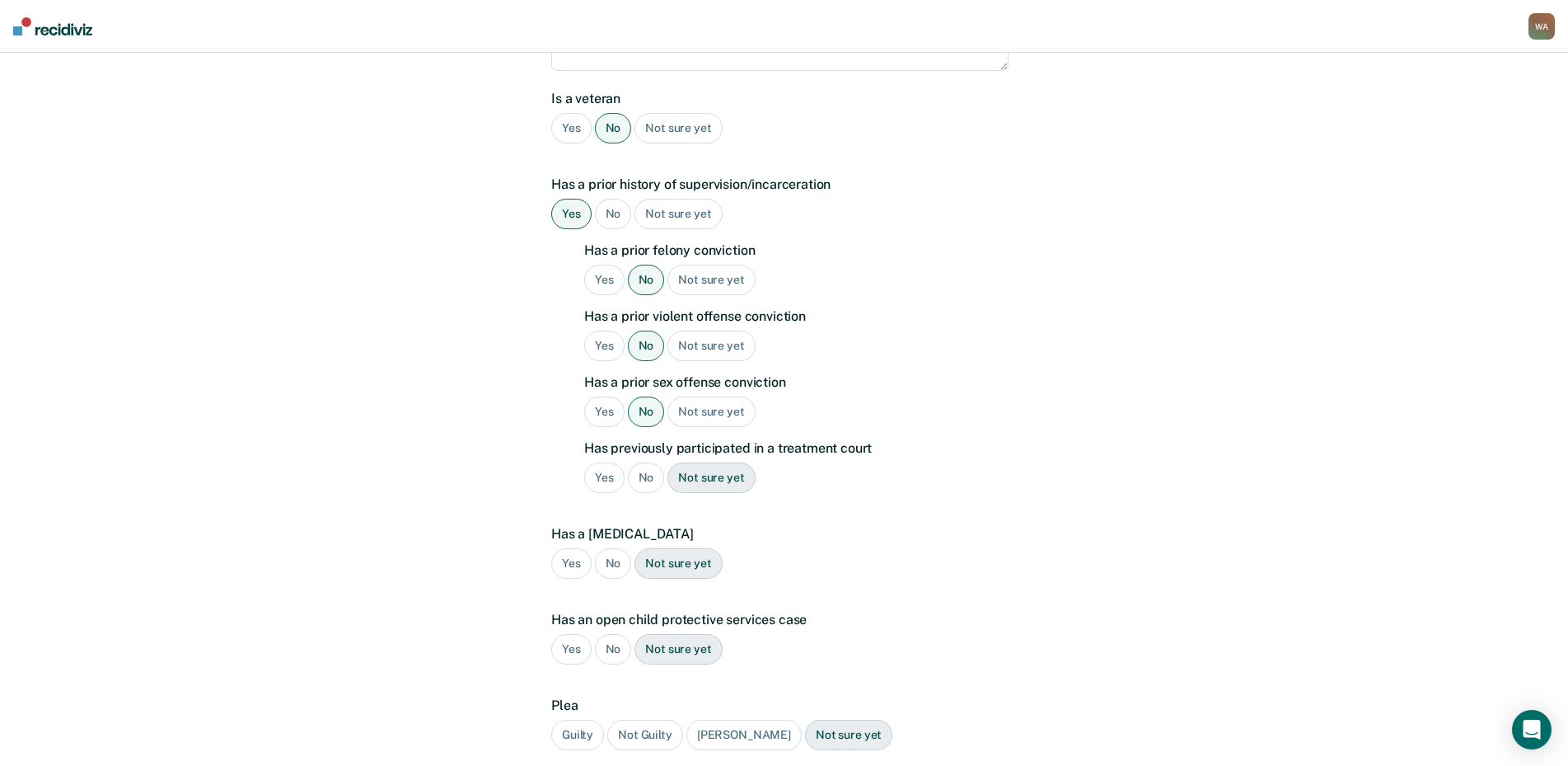
click at [645, 463] on div "No" at bounding box center [646, 478] width 37 height 31
click at [603, 548] on div "No" at bounding box center [614, 563] width 37 height 31
click at [609, 634] on div "No" at bounding box center [614, 649] width 37 height 31
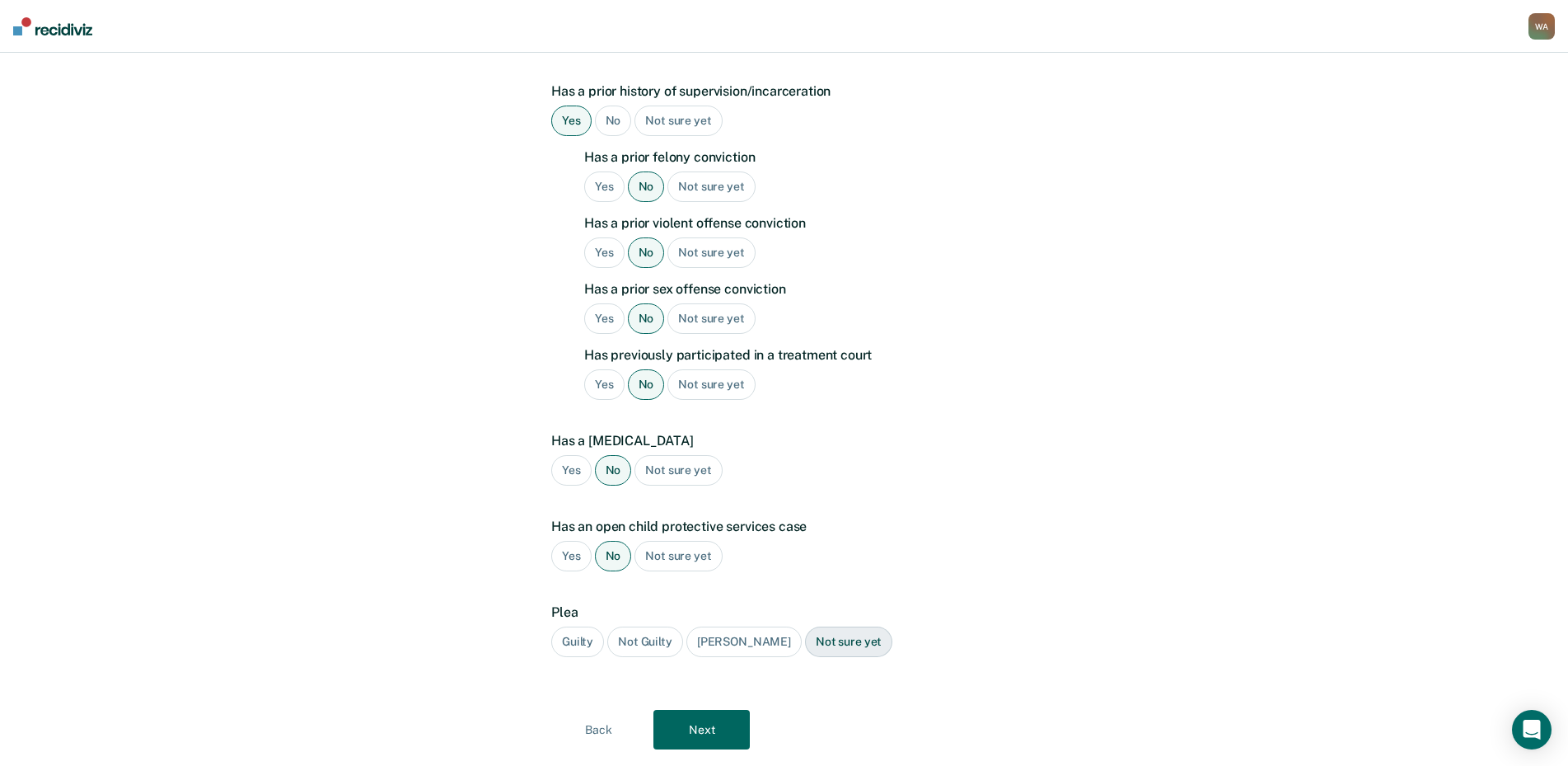
scroll to position [525, 0]
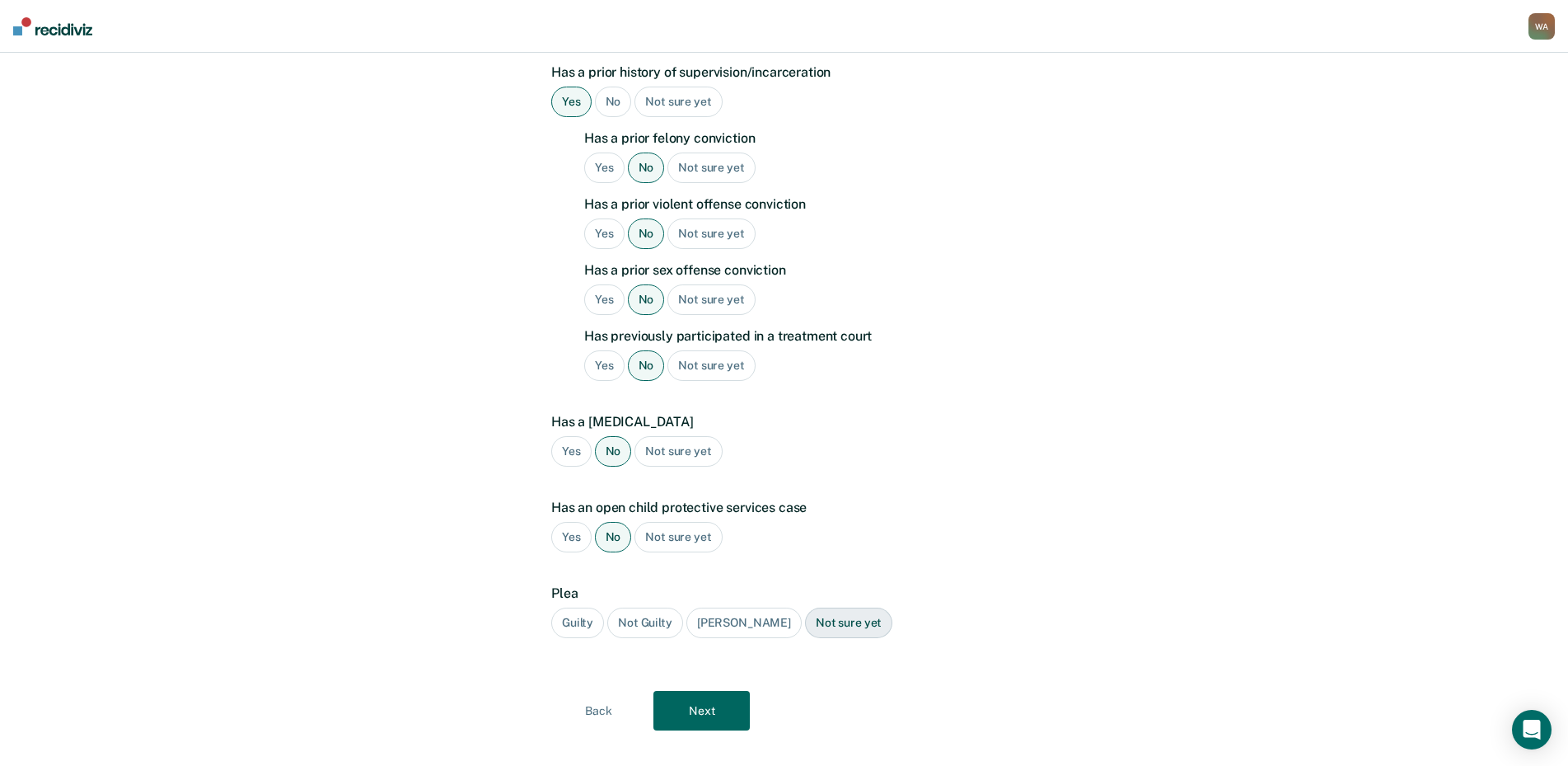
click at [584, 607] on div "Guilty" at bounding box center [577, 622] width 53 height 31
click at [700, 691] on button "Next" at bounding box center [701, 710] width 96 height 39
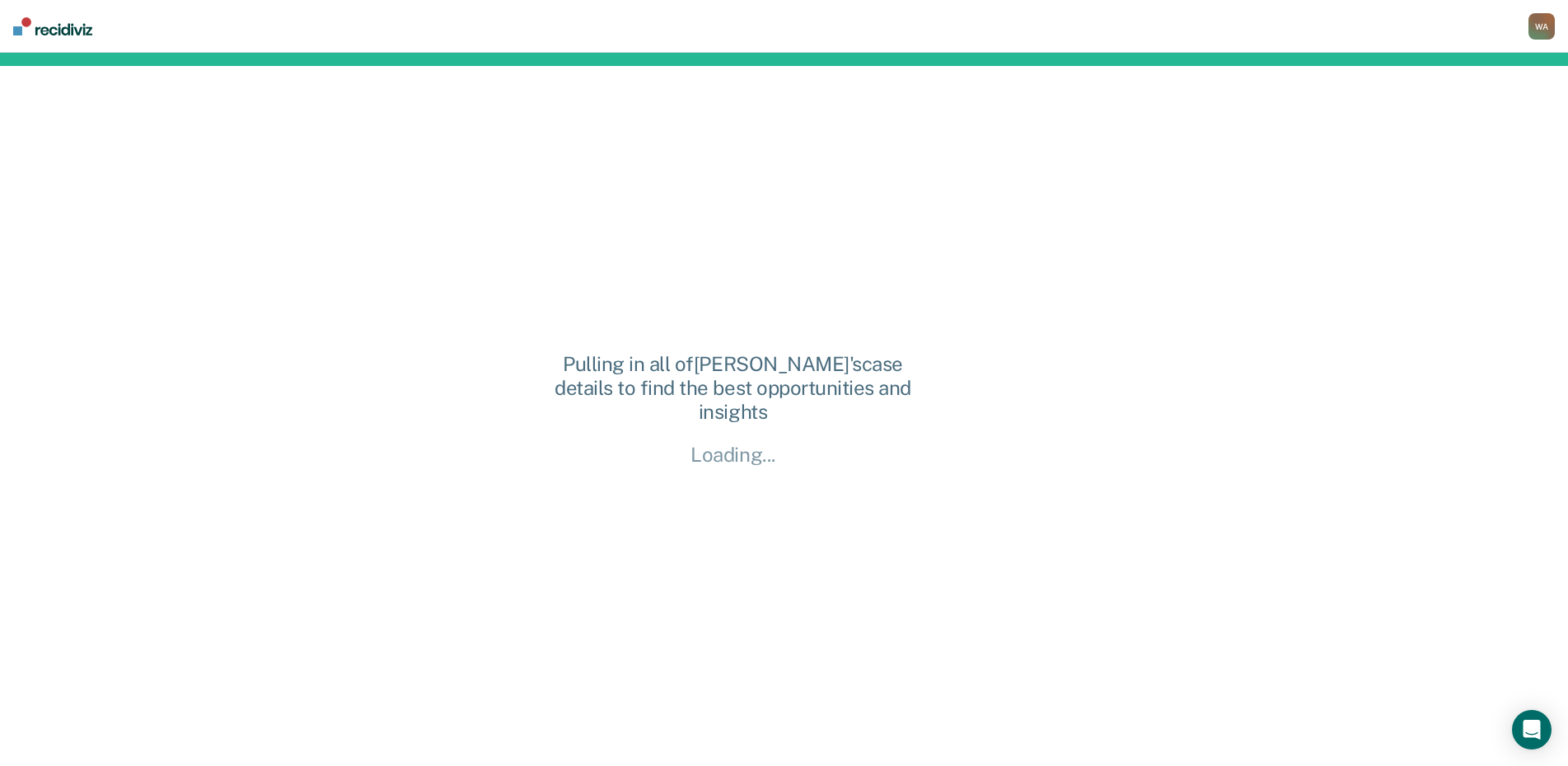
scroll to position [0, 0]
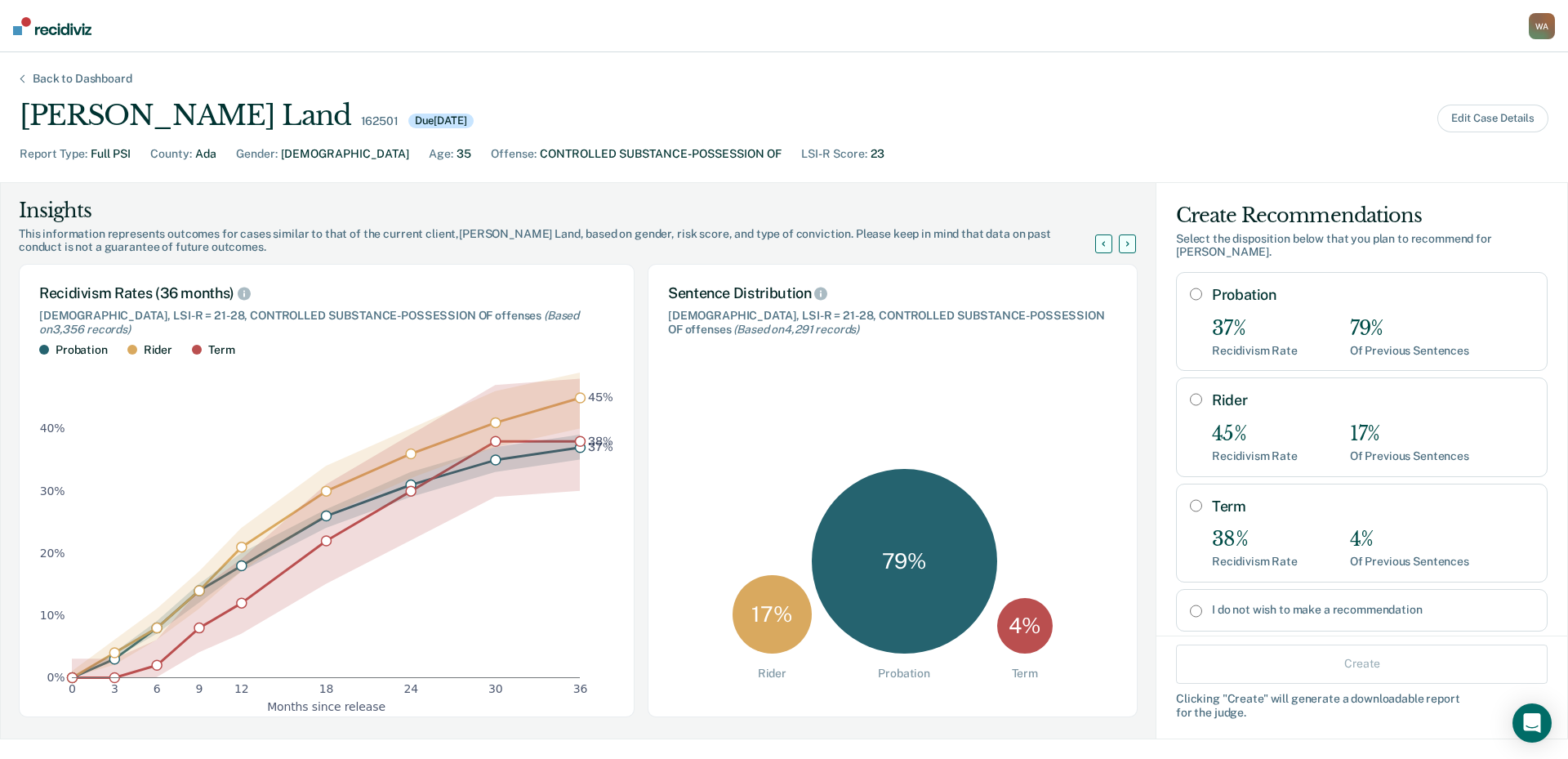
click at [1190, 295] on input "Probation" at bounding box center [1196, 294] width 12 height 13
radio input "true"
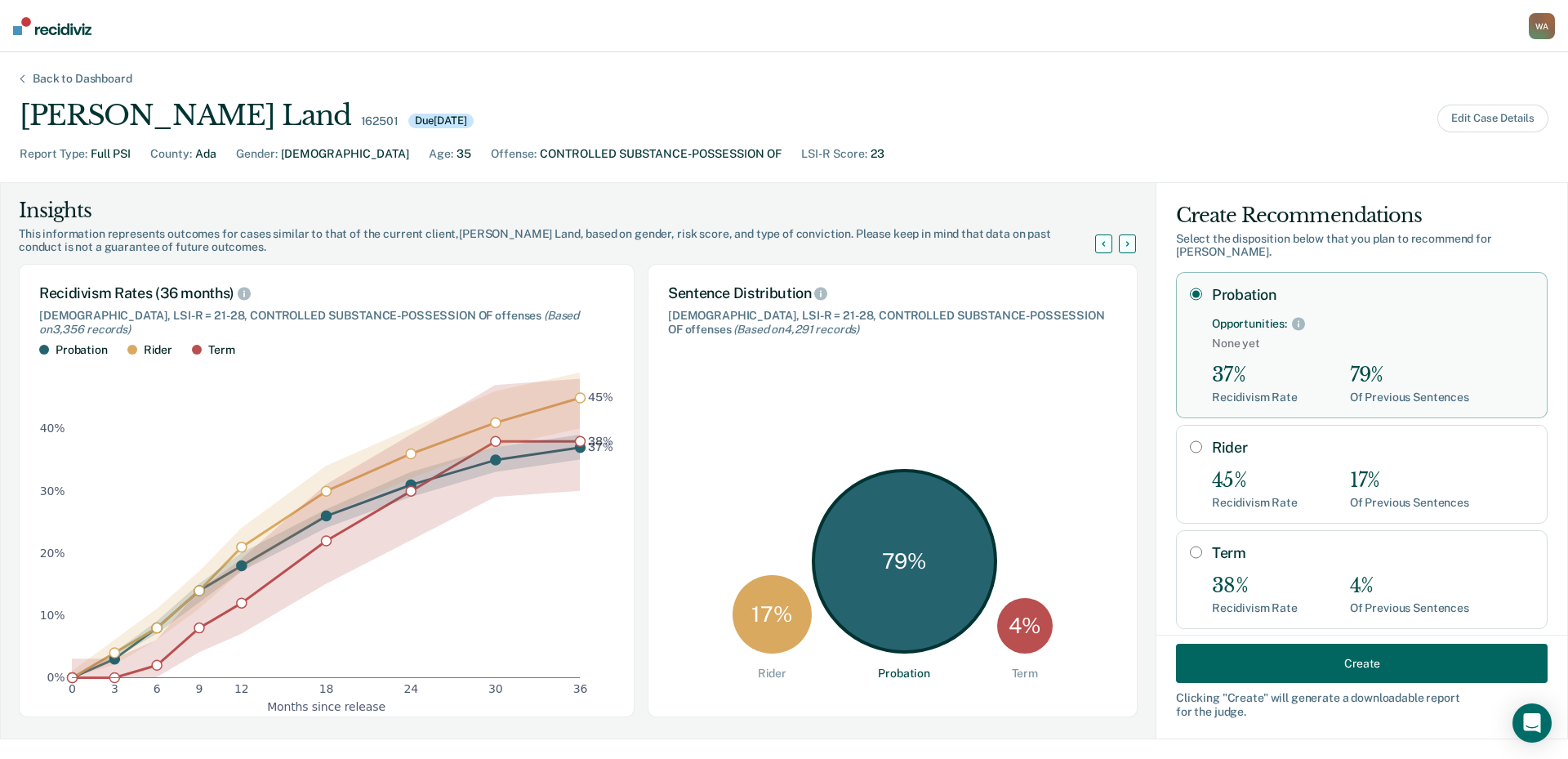
click at [1406, 657] on button "Create" at bounding box center [1361, 663] width 372 height 39
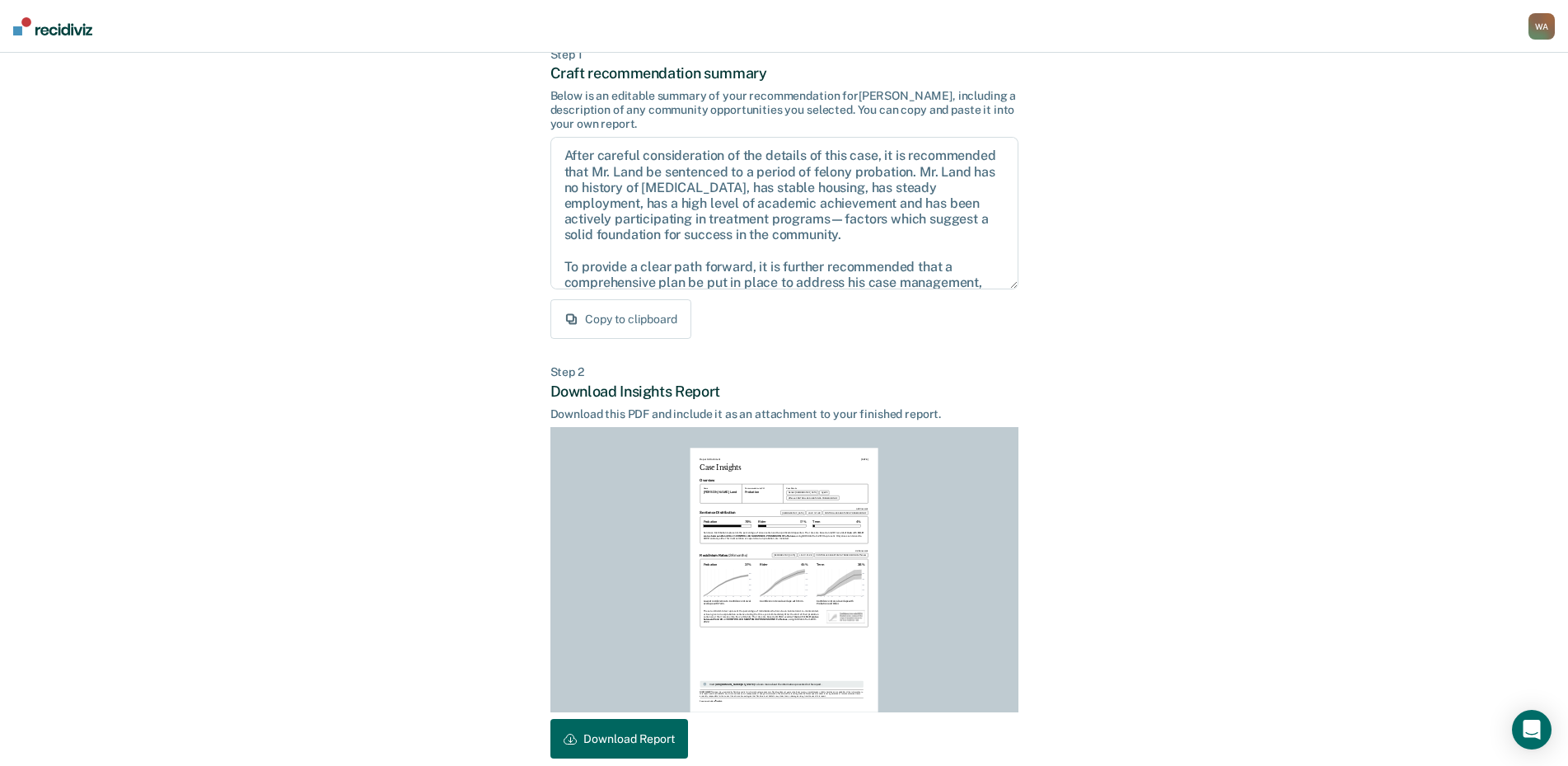
scroll to position [174, 0]
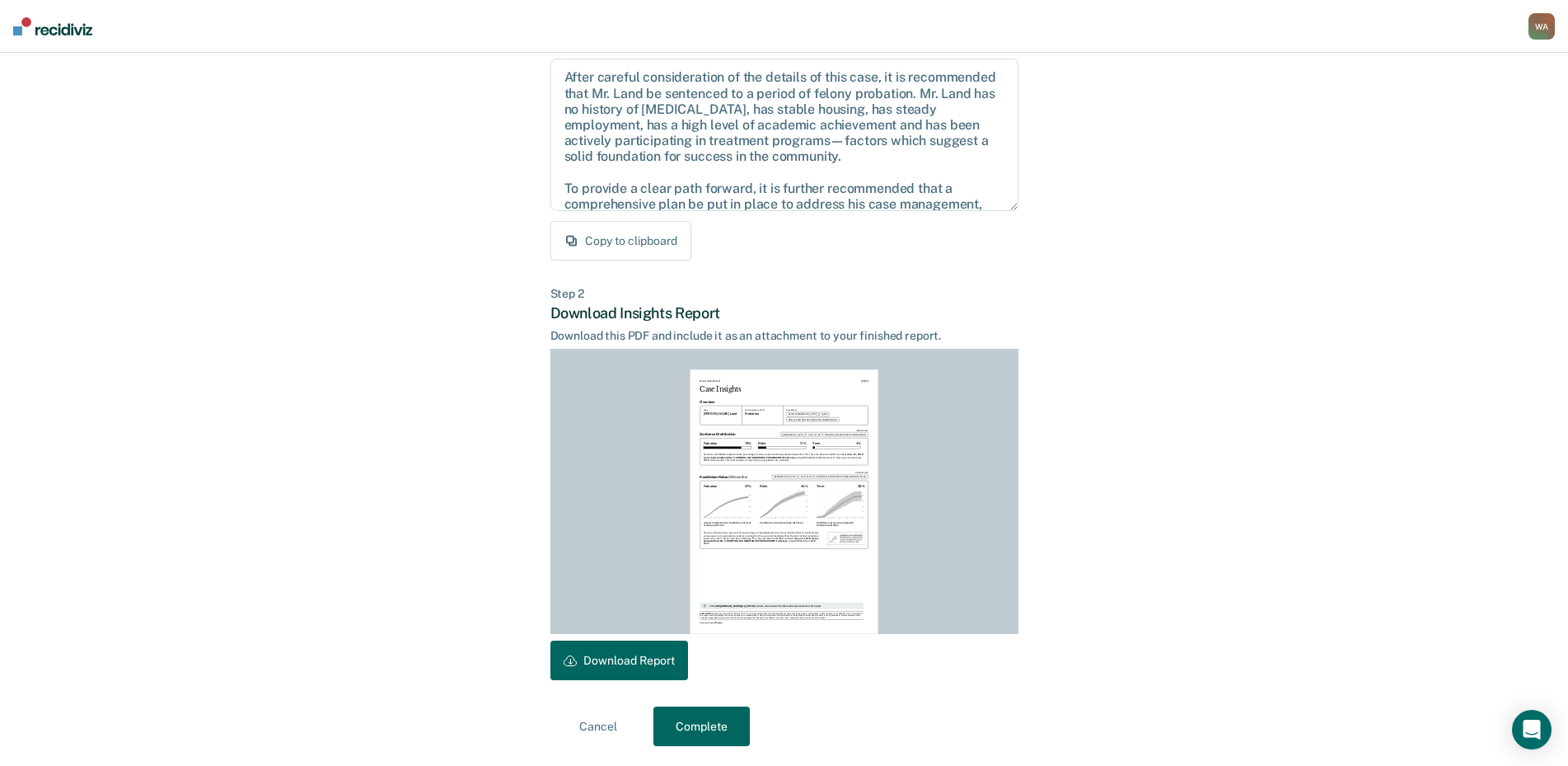
click at [678, 673] on button "Download Report" at bounding box center [619, 660] width 138 height 39
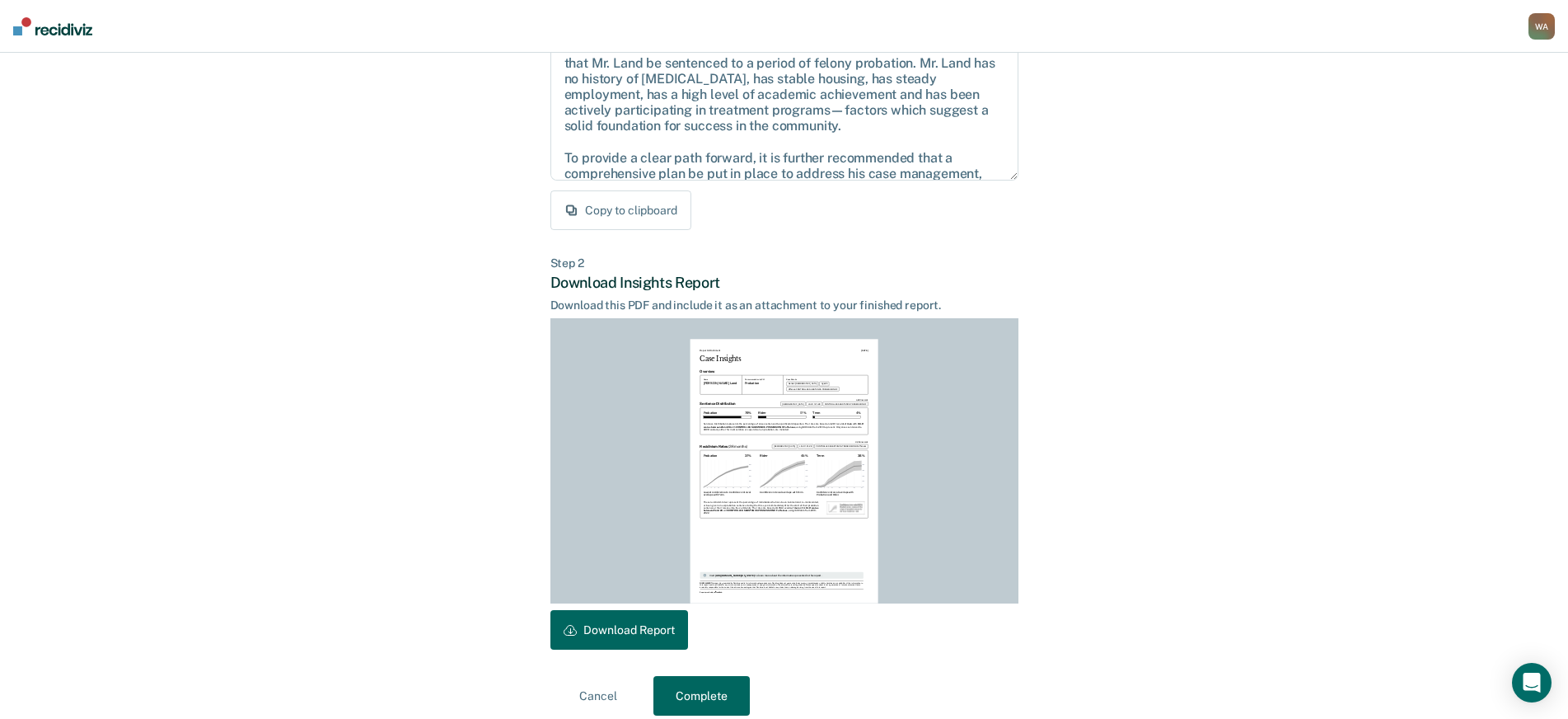
scroll to position [220, 0]
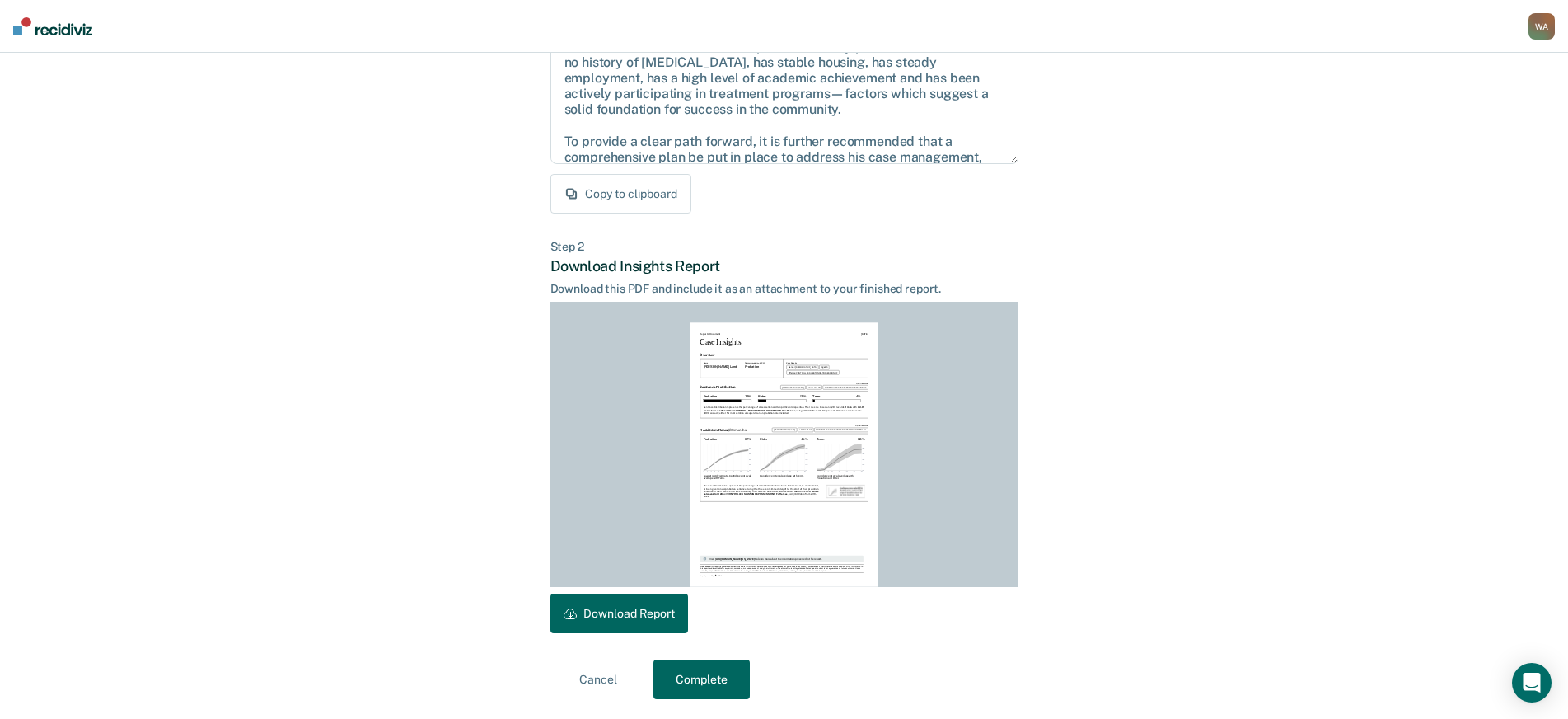
click at [712, 676] on button "Complete" at bounding box center [701, 679] width 96 height 39
